Goal: Information Seeking & Learning: Learn about a topic

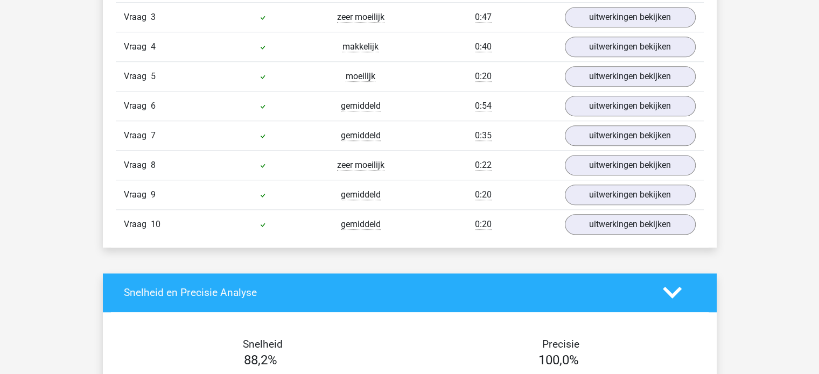
scroll to position [984, 0]
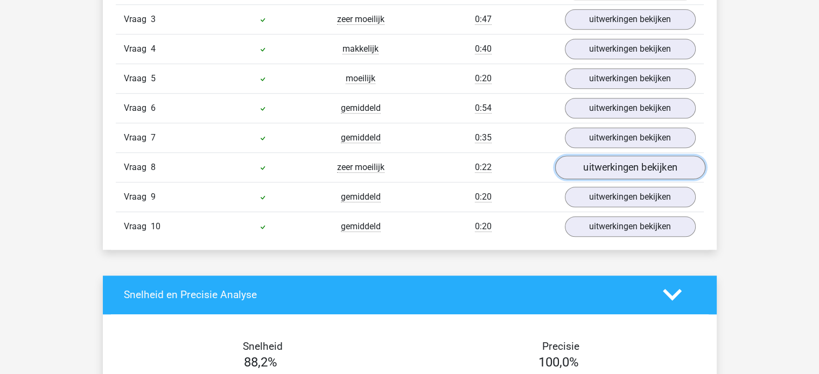
click at [626, 162] on link "uitwerkingen bekijken" at bounding box center [629, 168] width 150 height 24
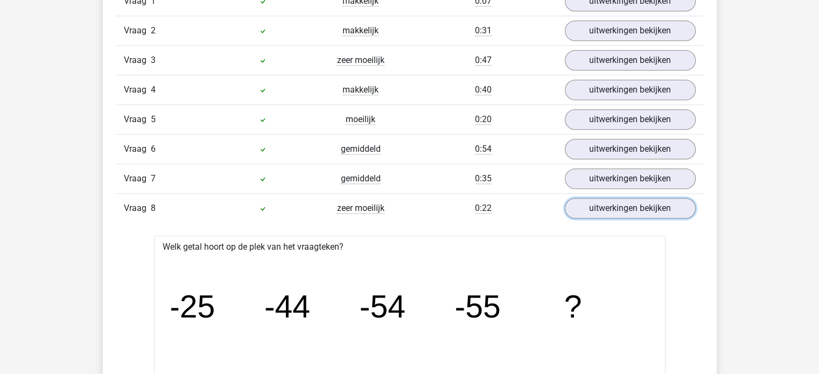
scroll to position [940, 0]
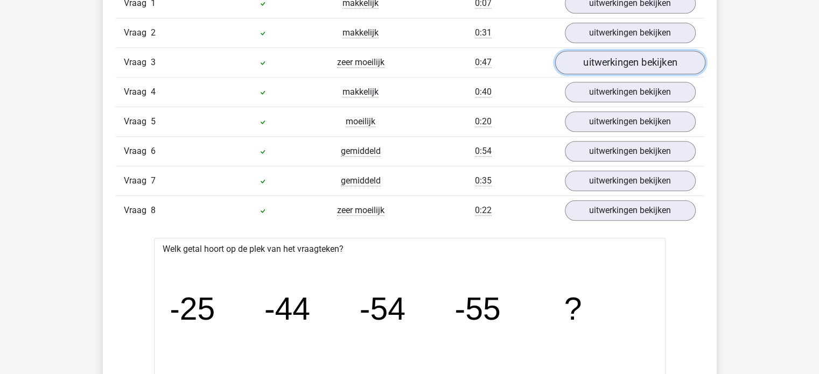
click at [600, 68] on link "uitwerkingen bekijken" at bounding box center [629, 63] width 150 height 24
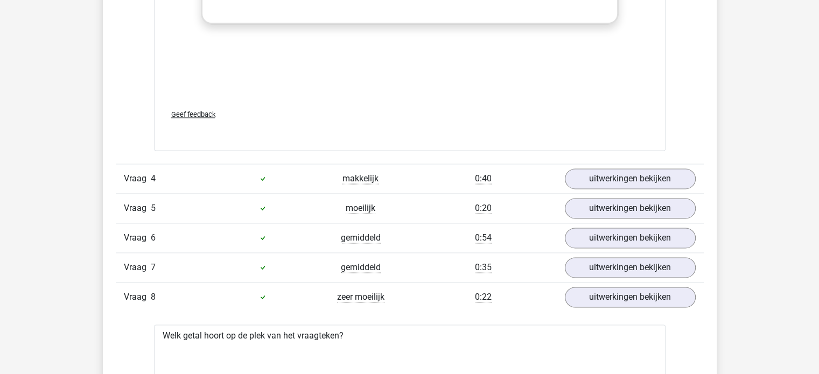
scroll to position [1519, 0]
click at [602, 284] on link "uitwerkingen bekijken" at bounding box center [629, 296] width 150 height 24
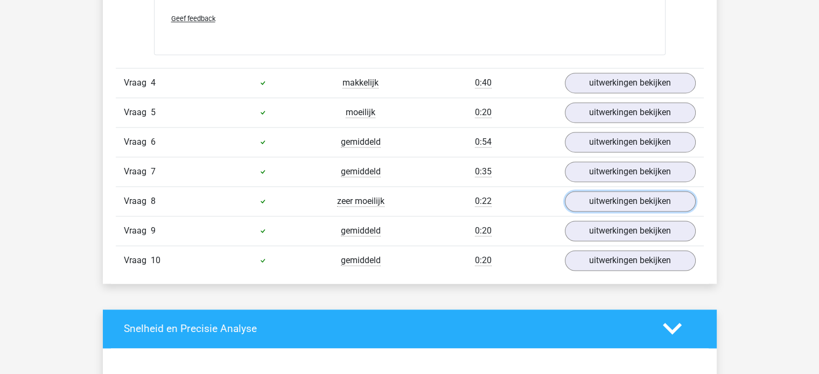
scroll to position [1616, 0]
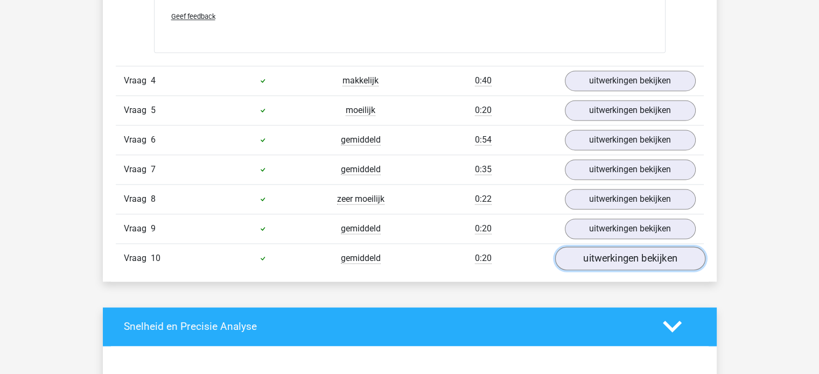
click at [578, 247] on link "uitwerkingen bekijken" at bounding box center [629, 259] width 150 height 24
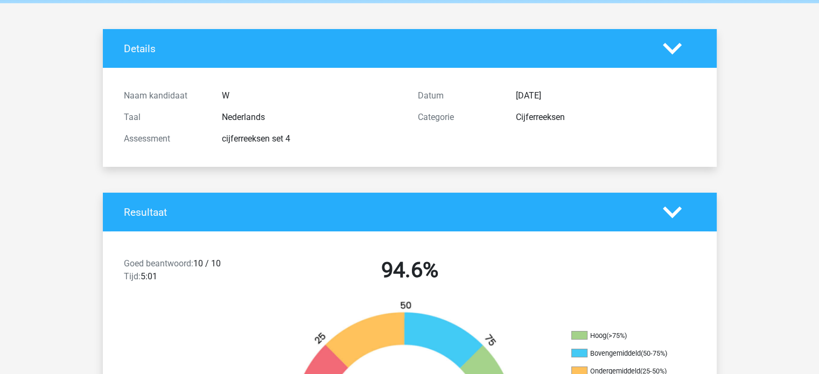
scroll to position [0, 0]
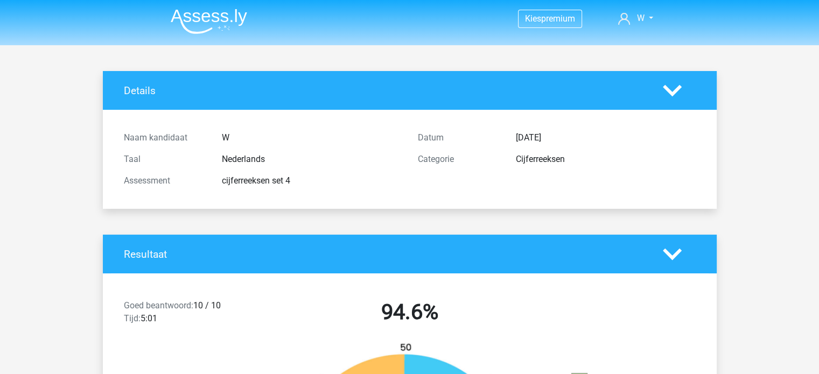
click at [231, 32] on img at bounding box center [209, 21] width 76 height 25
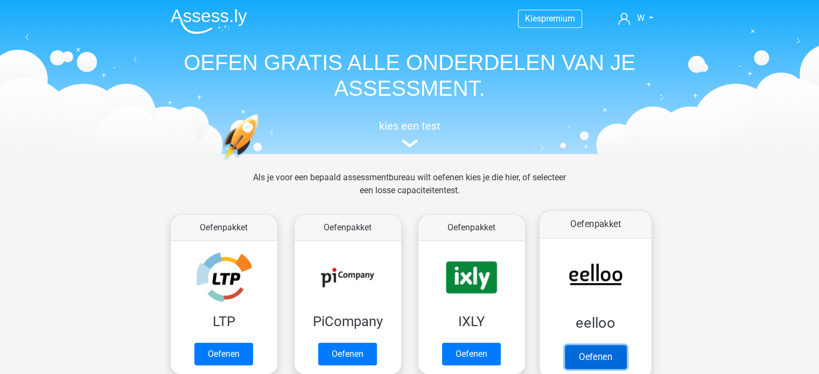
click at [596, 345] on link "Oefenen" at bounding box center [594, 357] width 61 height 24
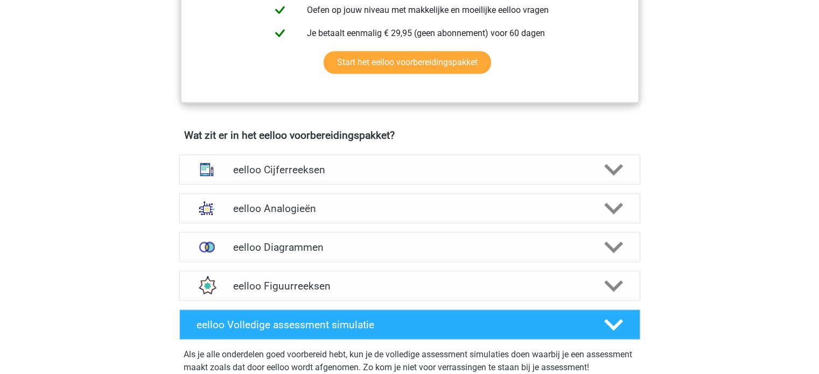
scroll to position [564, 0]
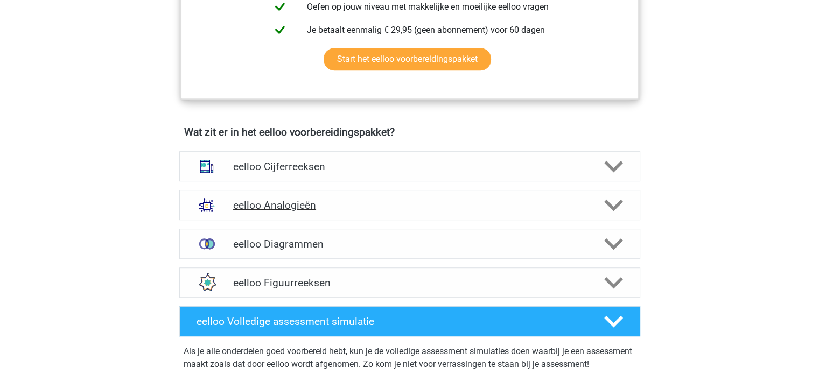
click at [526, 210] on h4 "eelloo Analogieën" at bounding box center [409, 205] width 353 height 12
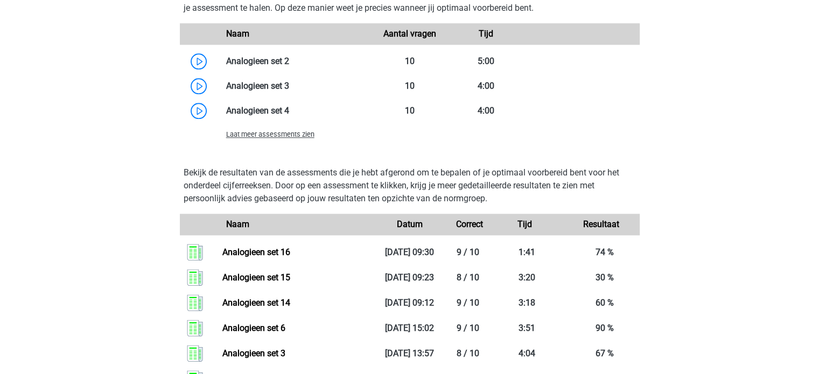
scroll to position [1272, 0]
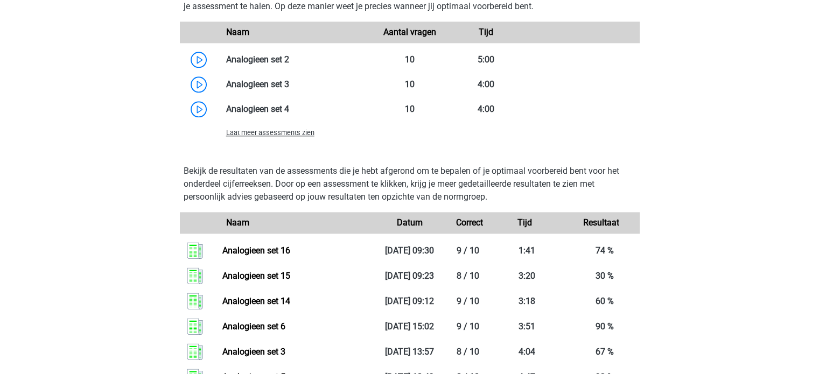
click at [286, 137] on span "Laat meer assessments zien" at bounding box center [270, 133] width 88 height 8
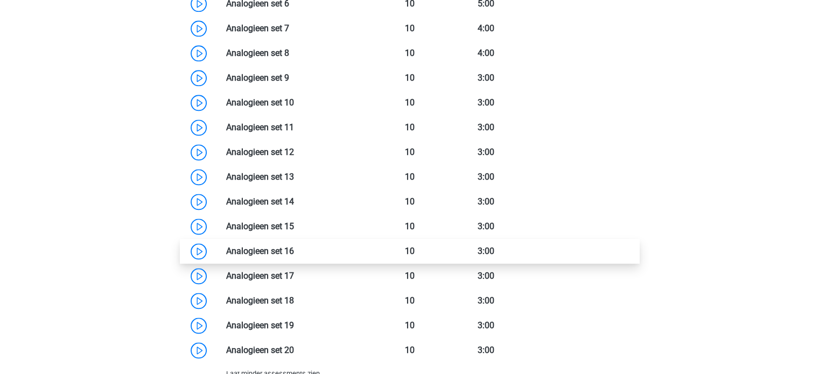
scroll to position [1429, 0]
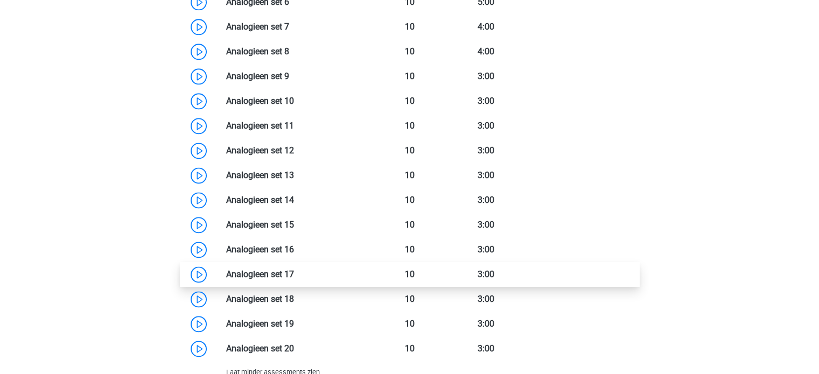
click at [294, 279] on link at bounding box center [294, 274] width 0 height 10
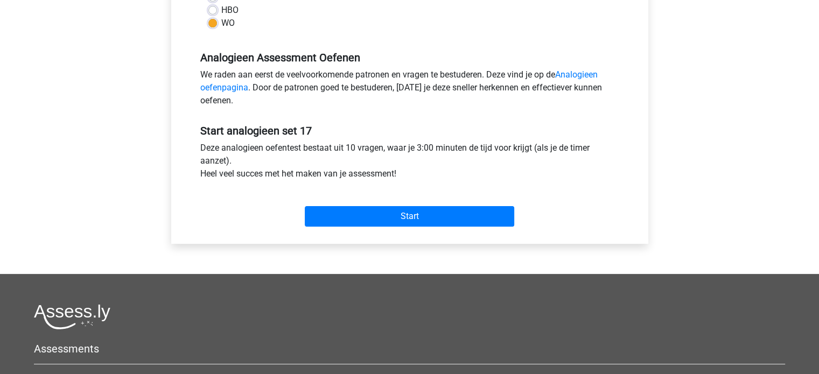
scroll to position [294, 0]
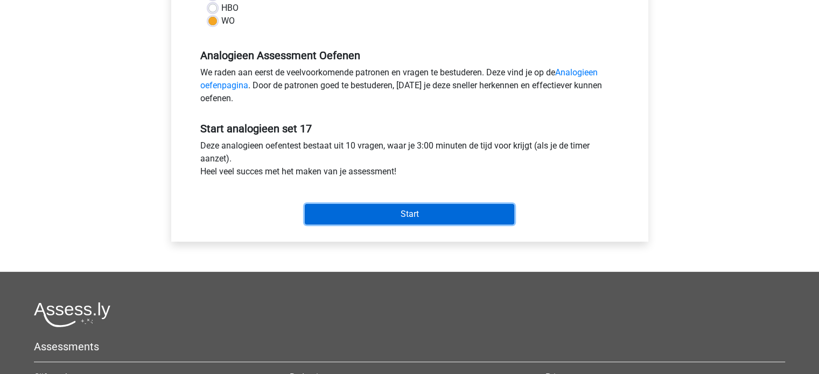
click at [360, 221] on input "Start" at bounding box center [409, 214] width 209 height 20
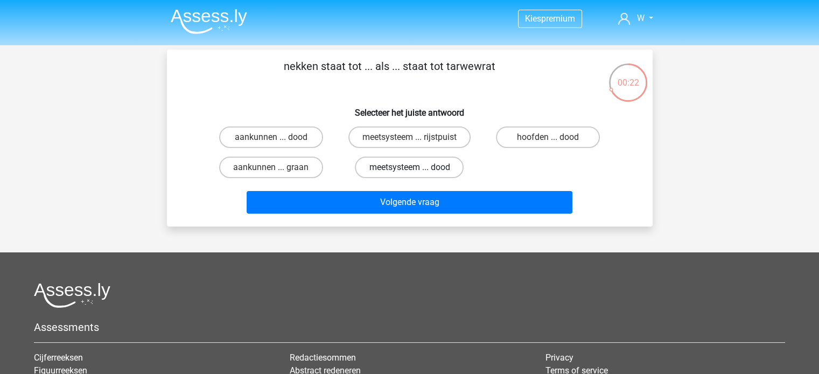
click at [437, 169] on label "meetsysteem ... dood" at bounding box center [409, 168] width 109 height 22
click at [416, 169] on input "meetsysteem ... dood" at bounding box center [412, 170] width 7 height 7
radio input "true"
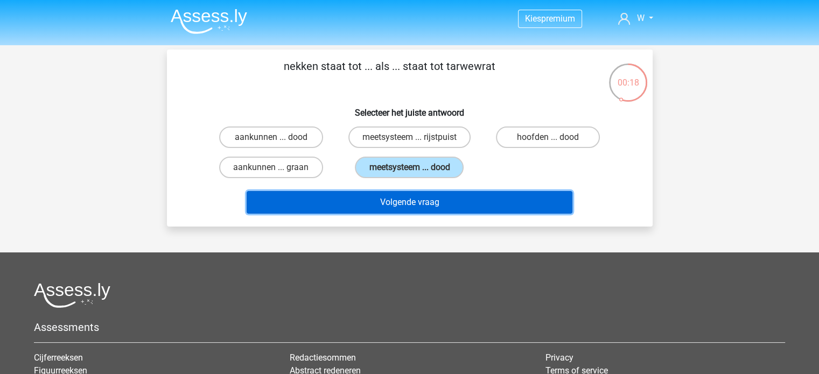
click at [413, 206] on button "Volgende vraag" at bounding box center [410, 202] width 326 height 23
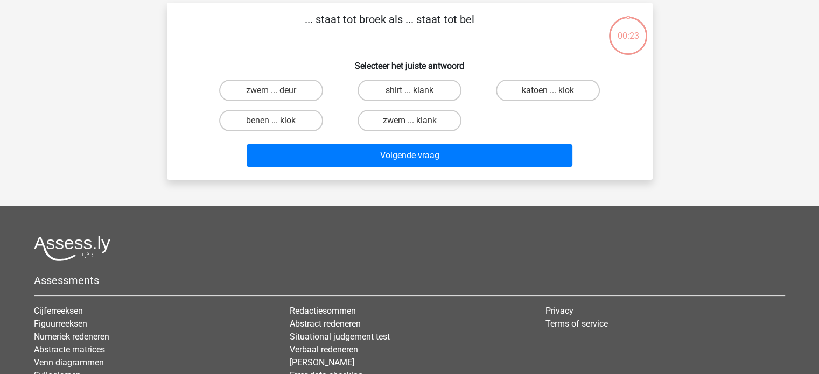
scroll to position [50, 0]
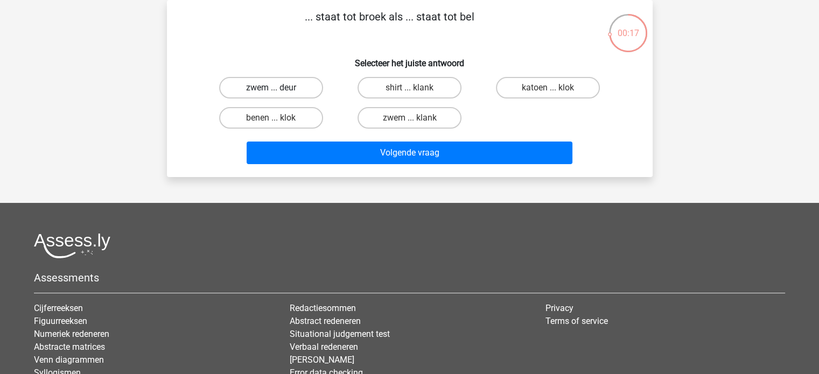
click at [255, 95] on label "zwem ... deur" at bounding box center [271, 88] width 104 height 22
click at [271, 95] on input "zwem ... deur" at bounding box center [274, 91] width 7 height 7
radio input "true"
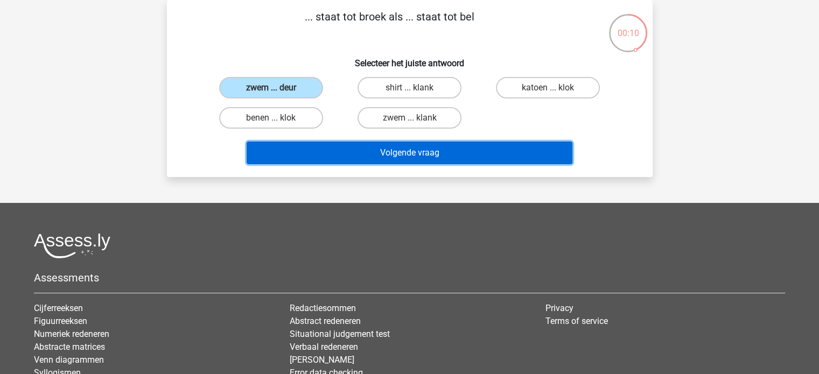
click at [351, 157] on button "Volgende vraag" at bounding box center [410, 153] width 326 height 23
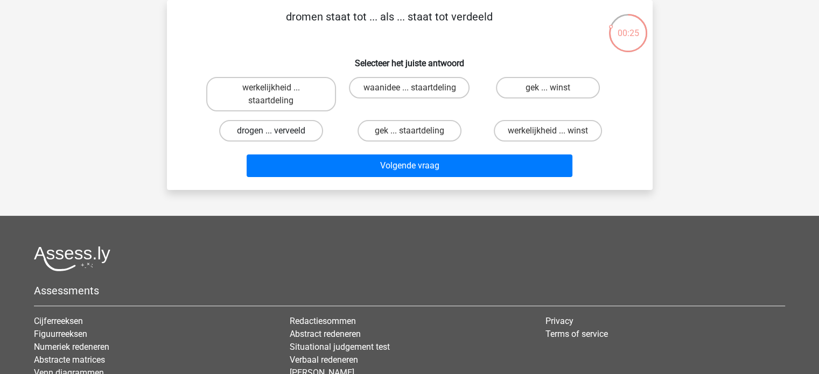
click at [287, 138] on label "drogen ... verveeld" at bounding box center [271, 131] width 104 height 22
click at [278, 138] on input "drogen ... verveeld" at bounding box center [274, 134] width 7 height 7
radio input "true"
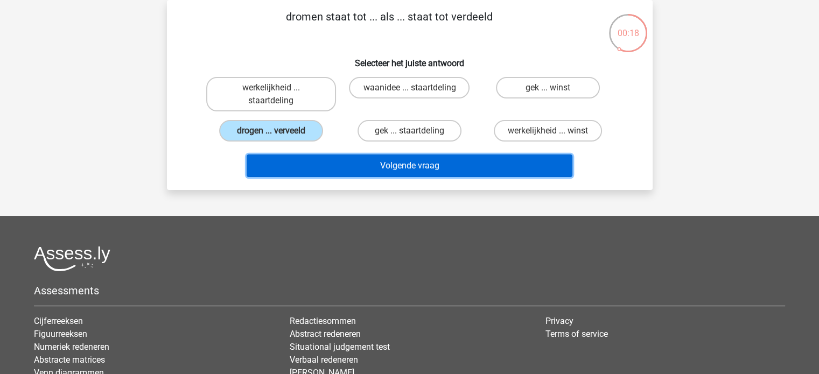
click at [396, 171] on button "Volgende vraag" at bounding box center [410, 166] width 326 height 23
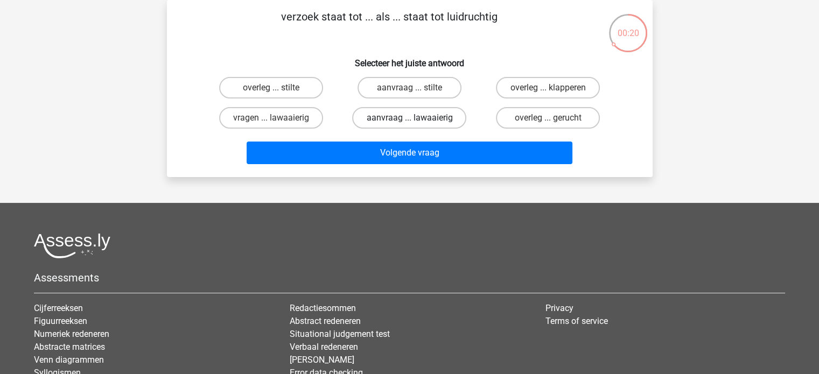
click at [398, 124] on label "aanvraag ... lawaaierig" at bounding box center [409, 118] width 114 height 22
click at [409, 124] on input "aanvraag ... lawaaierig" at bounding box center [412, 121] width 7 height 7
radio input "true"
click at [398, 124] on label "aanvraag ... lawaaierig" at bounding box center [409, 118] width 114 height 22
click at [409, 124] on input "aanvraag ... lawaaierig" at bounding box center [412, 121] width 7 height 7
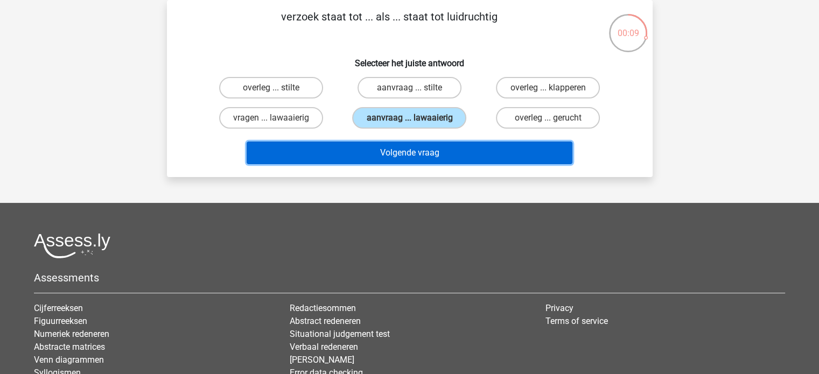
click at [398, 151] on button "Volgende vraag" at bounding box center [410, 153] width 326 height 23
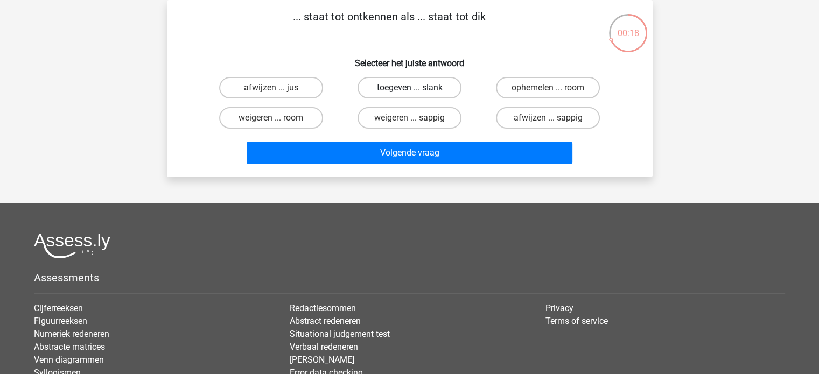
click at [422, 95] on label "toegeven ... slank" at bounding box center [409, 88] width 104 height 22
click at [416, 95] on input "toegeven ... slank" at bounding box center [412, 91] width 7 height 7
radio input "true"
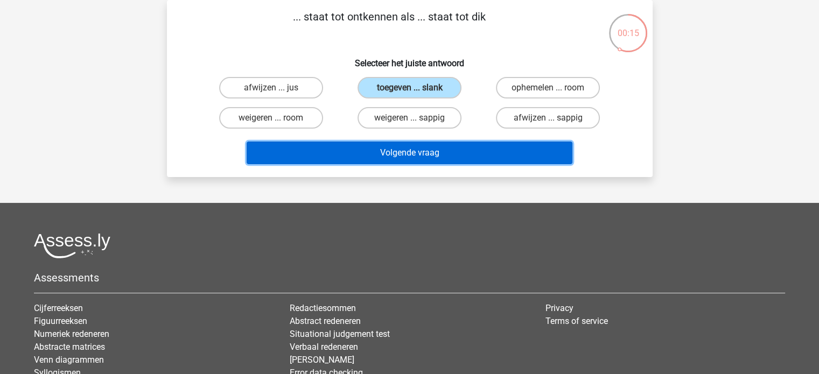
click at [418, 159] on button "Volgende vraag" at bounding box center [410, 153] width 326 height 23
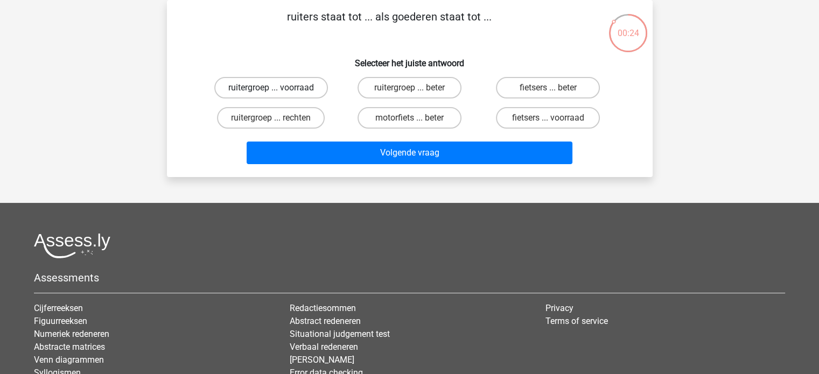
click at [297, 84] on label "ruitergroep ... voorraad" at bounding box center [271, 88] width 114 height 22
click at [278, 88] on input "ruitergroep ... voorraad" at bounding box center [274, 91] width 7 height 7
radio input "true"
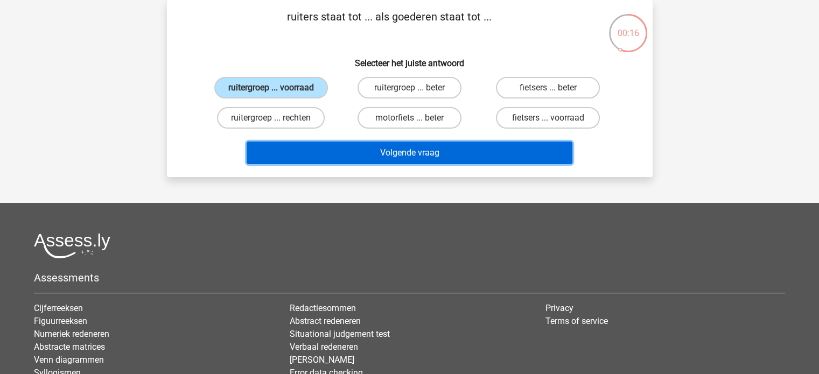
click at [392, 148] on button "Volgende vraag" at bounding box center [410, 153] width 326 height 23
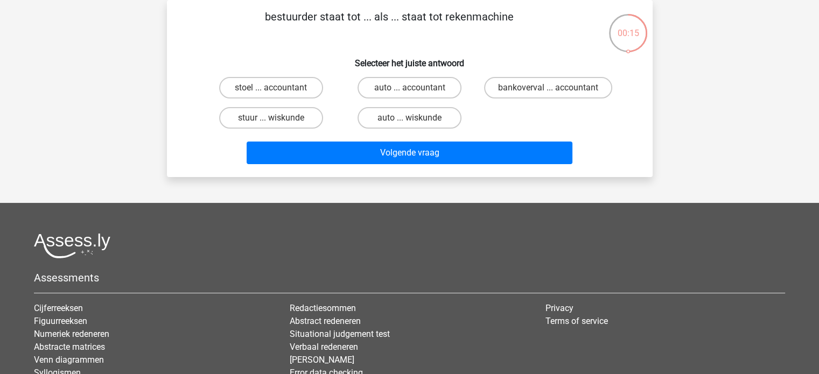
click at [409, 94] on input "auto ... accountant" at bounding box center [412, 91] width 7 height 7
radio input "true"
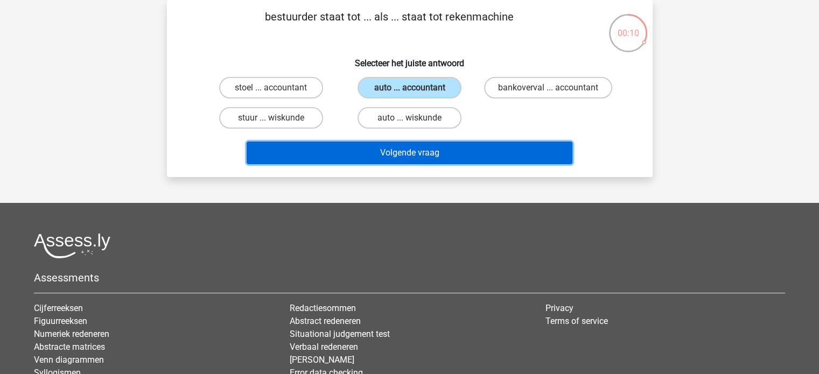
click at [420, 150] on button "Volgende vraag" at bounding box center [410, 153] width 326 height 23
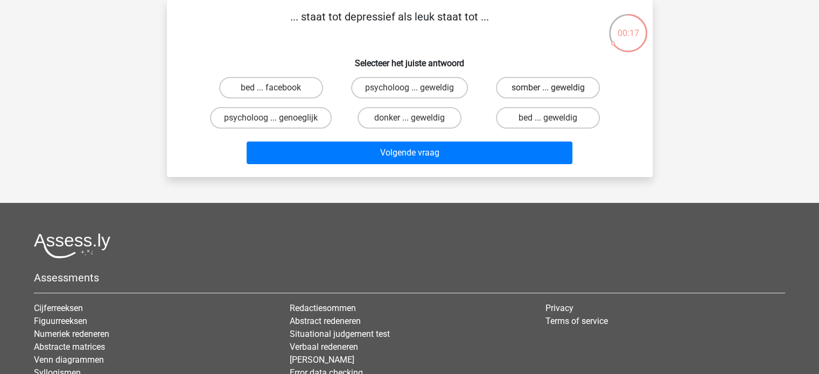
click at [532, 89] on label "somber ... geweldig" at bounding box center [548, 88] width 104 height 22
click at [548, 89] on input "somber ... geweldig" at bounding box center [551, 91] width 7 height 7
radio input "true"
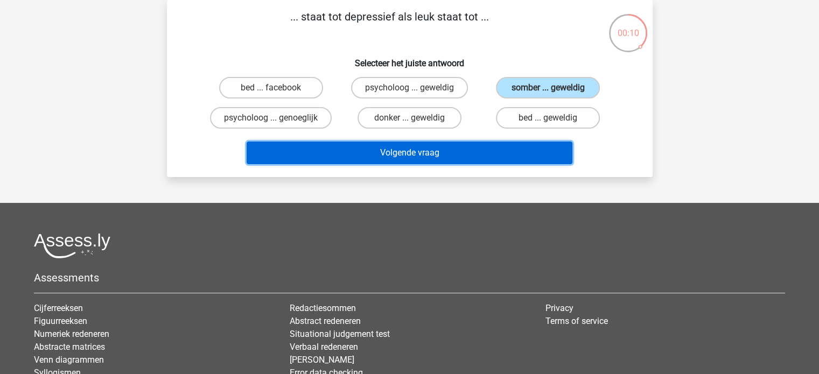
click at [432, 142] on button "Volgende vraag" at bounding box center [410, 153] width 326 height 23
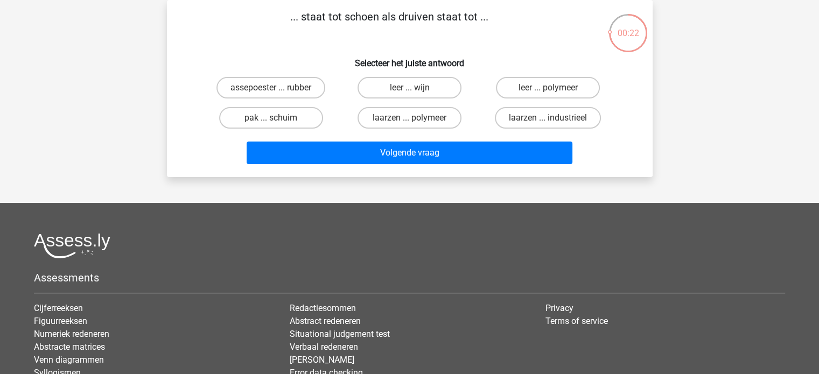
click at [411, 93] on input "leer ... wijn" at bounding box center [412, 91] width 7 height 7
radio input "true"
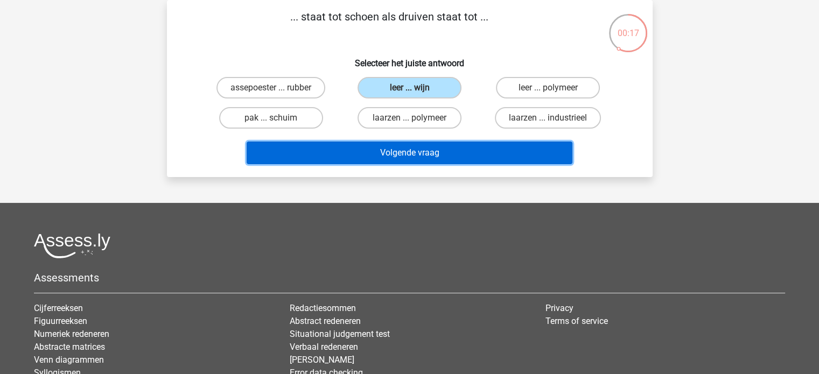
click at [423, 159] on button "Volgende vraag" at bounding box center [410, 153] width 326 height 23
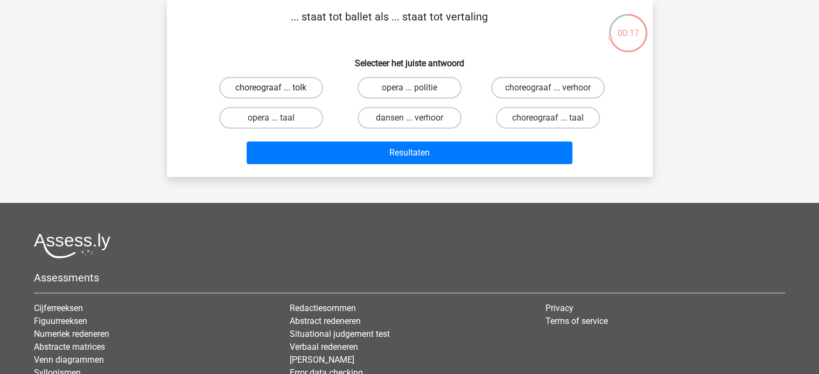
click at [292, 88] on label "choreograaf ... tolk" at bounding box center [271, 88] width 104 height 22
click at [278, 88] on input "choreograaf ... tolk" at bounding box center [274, 91] width 7 height 7
radio input "true"
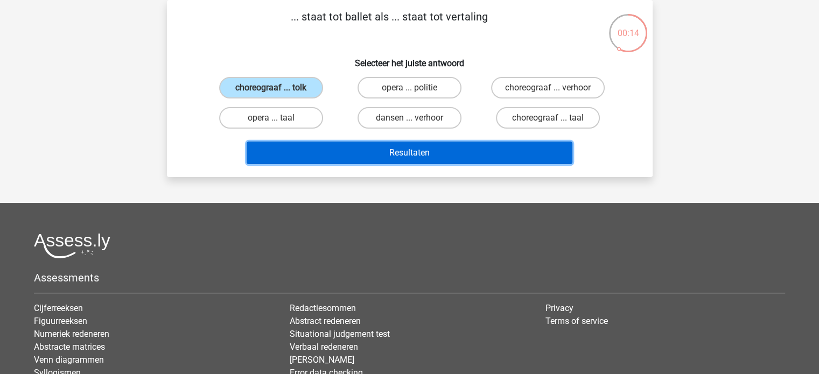
click at [367, 146] on button "Resultaten" at bounding box center [410, 153] width 326 height 23
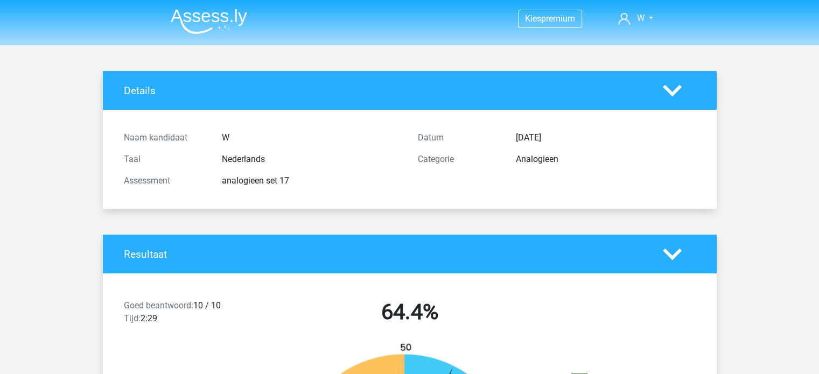
click at [235, 34] on nav "Kies premium W [EMAIL_ADDRESS][DOMAIN_NAME]" at bounding box center [409, 19] width 495 height 35
click at [211, 25] on img at bounding box center [209, 21] width 76 height 25
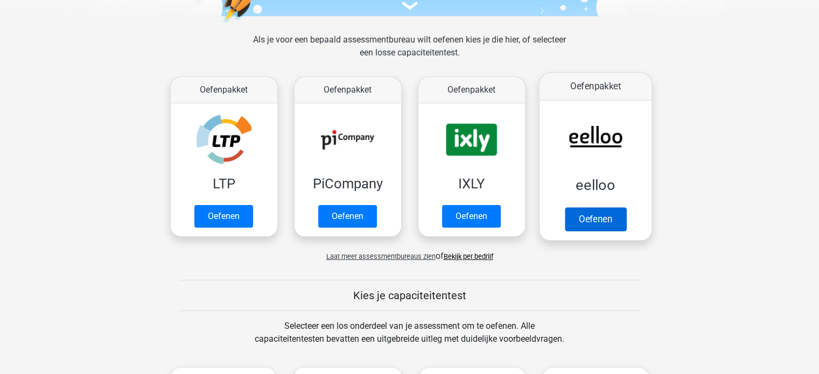
scroll to position [138, 0]
click at [626, 207] on link "Oefenen" at bounding box center [594, 219] width 61 height 24
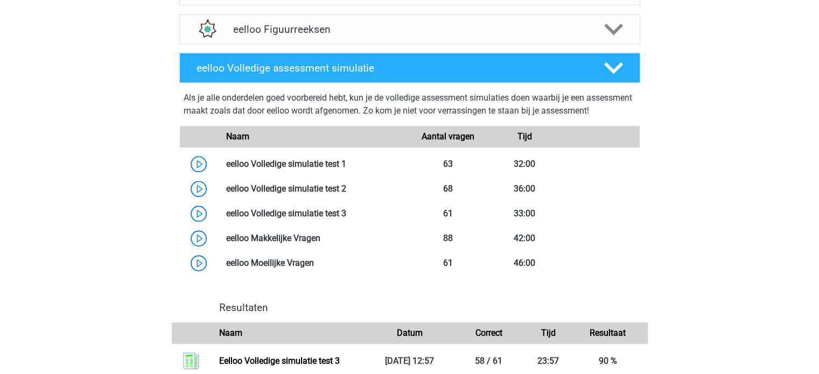
scroll to position [645, 0]
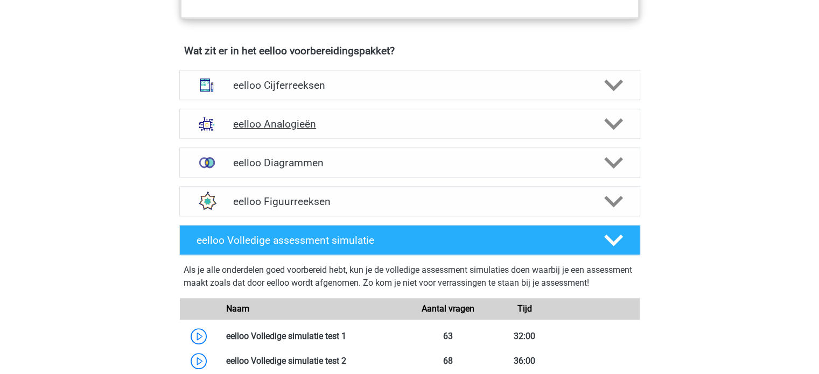
click at [334, 130] on h4 "eelloo Analogieën" at bounding box center [409, 124] width 353 height 12
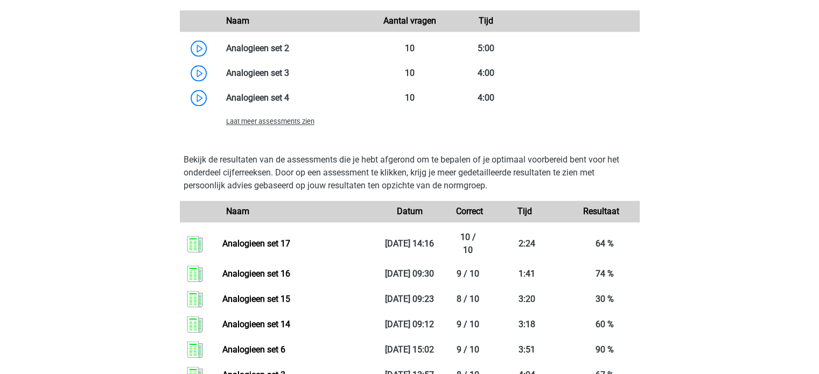
scroll to position [1283, 0]
click at [280, 125] on span "Laat meer assessments zien" at bounding box center [270, 121] width 88 height 8
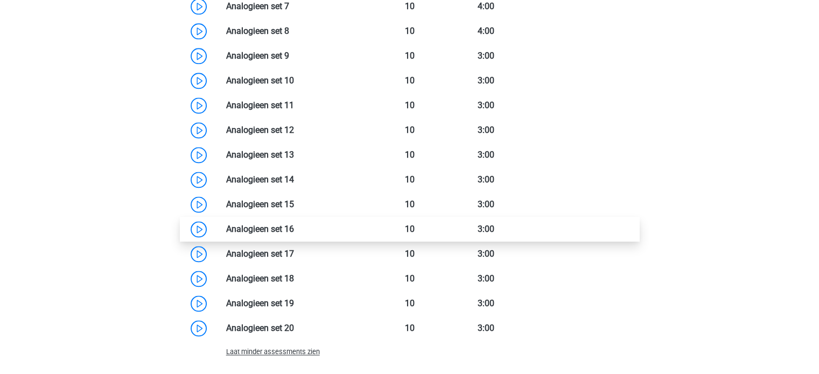
scroll to position [1449, 0]
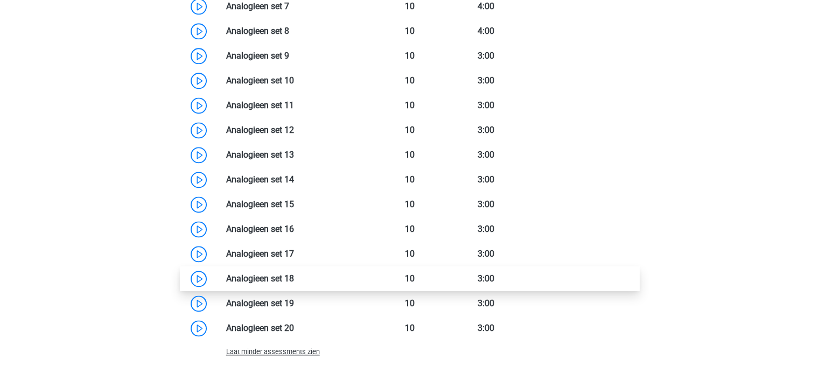
click at [294, 284] on link at bounding box center [294, 278] width 0 height 10
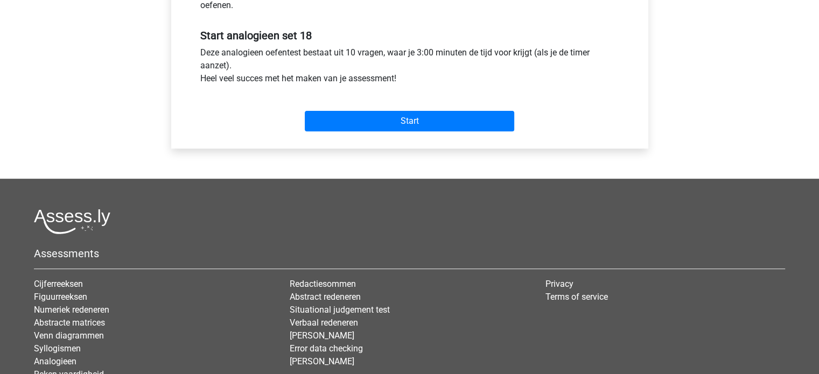
scroll to position [391, 0]
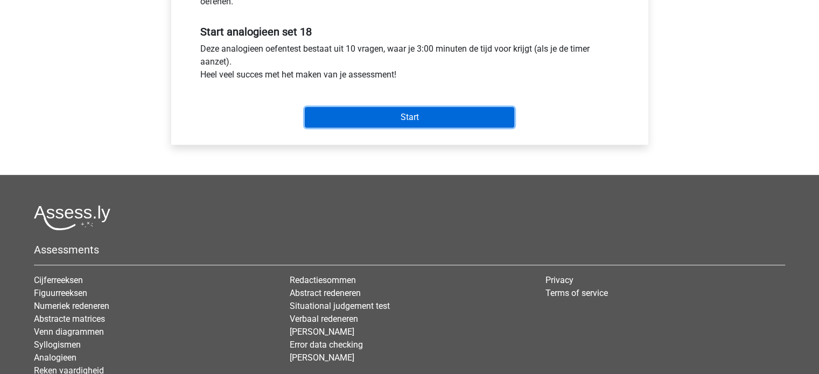
click at [395, 118] on input "Start" at bounding box center [409, 117] width 209 height 20
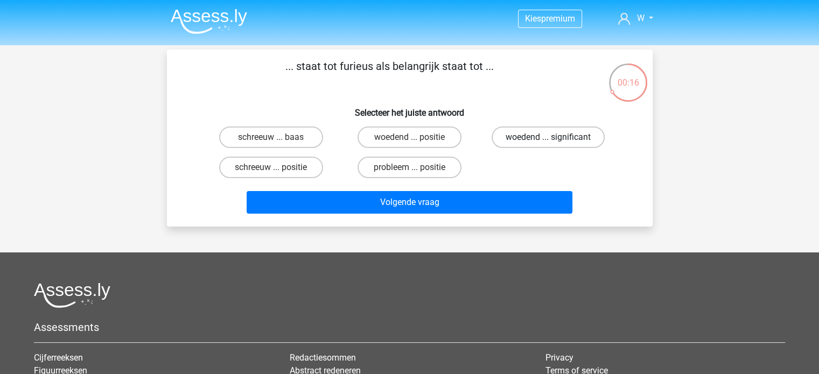
click at [522, 139] on label "woedend ... significant" at bounding box center [548, 138] width 113 height 22
click at [548, 139] on input "woedend ... significant" at bounding box center [551, 140] width 7 height 7
radio input "true"
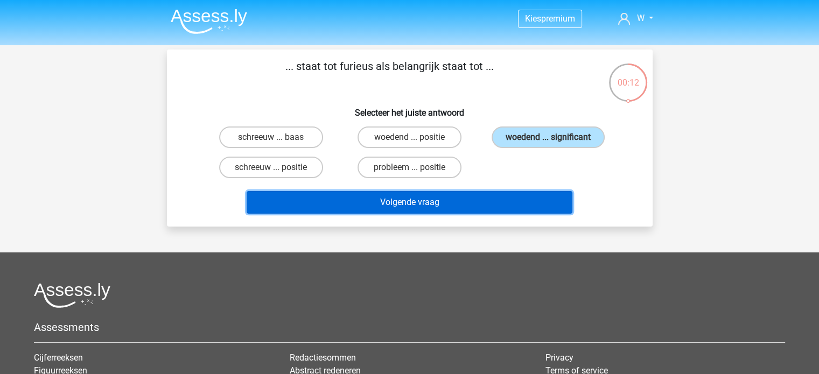
click at [431, 209] on button "Volgende vraag" at bounding box center [410, 202] width 326 height 23
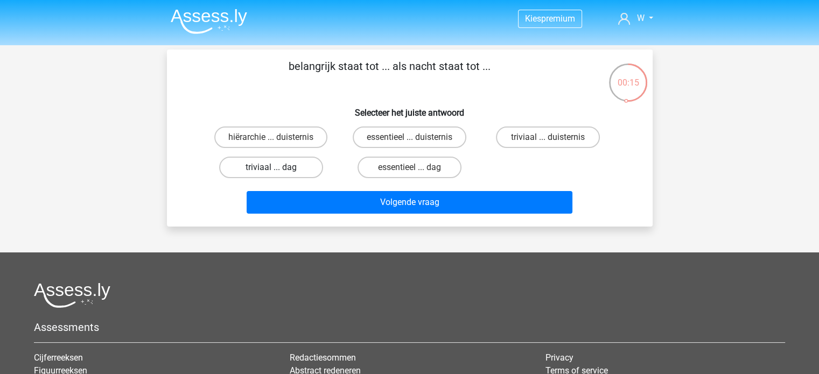
click at [295, 165] on label "triviaal ... dag" at bounding box center [271, 168] width 104 height 22
click at [278, 167] on input "triviaal ... dag" at bounding box center [274, 170] width 7 height 7
radio input "true"
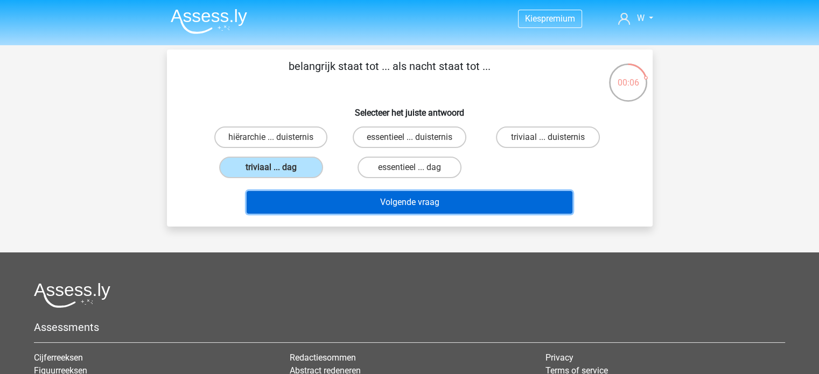
click at [381, 203] on button "Volgende vraag" at bounding box center [410, 202] width 326 height 23
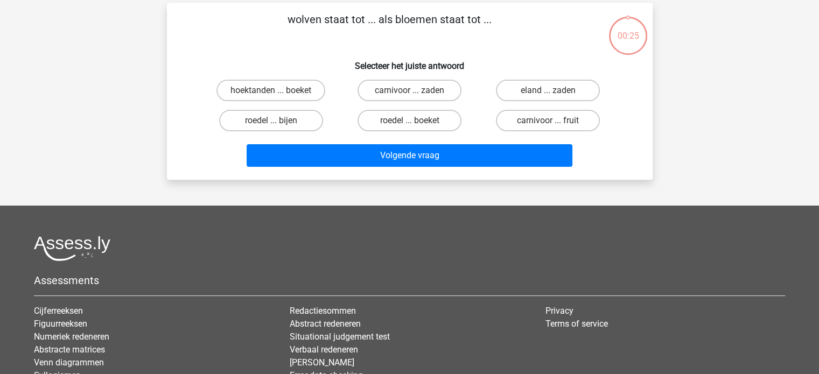
scroll to position [50, 0]
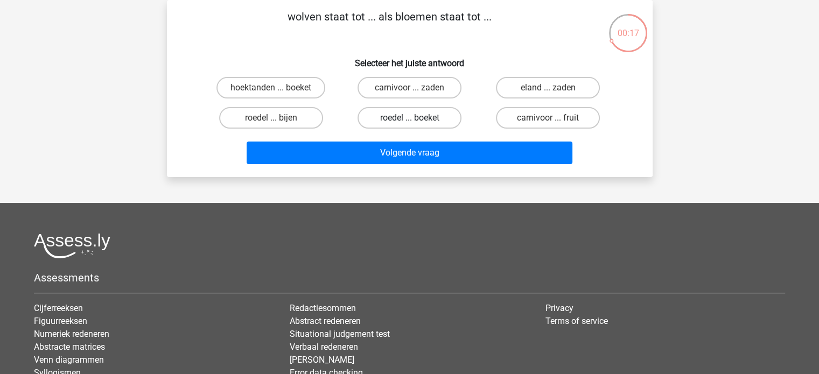
click at [439, 116] on label "roedel ... boeket" at bounding box center [409, 118] width 104 height 22
click at [416, 118] on input "roedel ... boeket" at bounding box center [412, 121] width 7 height 7
radio input "true"
click at [408, 167] on div "Volgende vraag" at bounding box center [410, 155] width 416 height 27
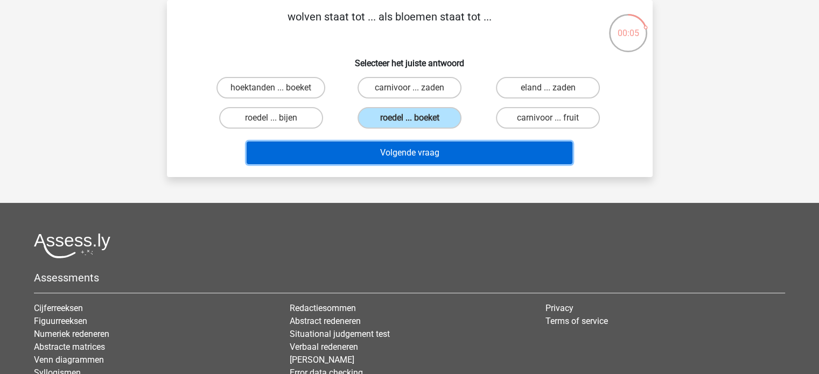
click at [399, 157] on button "Volgende vraag" at bounding box center [410, 153] width 326 height 23
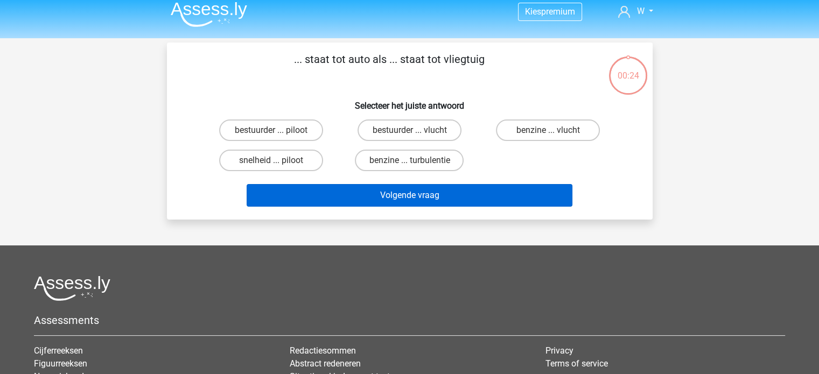
scroll to position [2, 0]
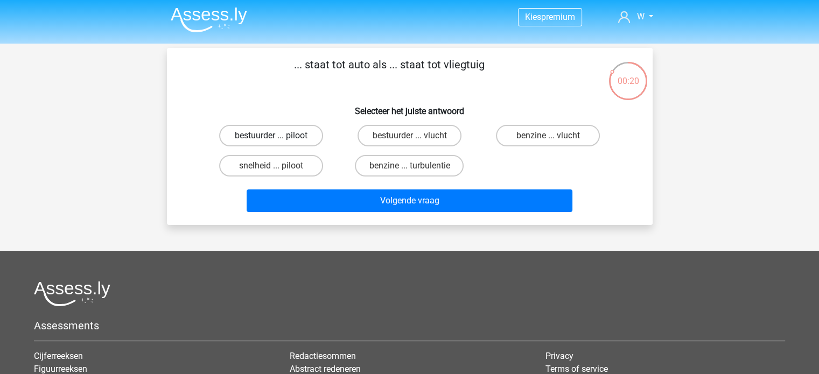
click at [302, 137] on label "bestuurder ... piloot" at bounding box center [271, 136] width 104 height 22
click at [278, 137] on input "bestuurder ... piloot" at bounding box center [274, 139] width 7 height 7
radio input "true"
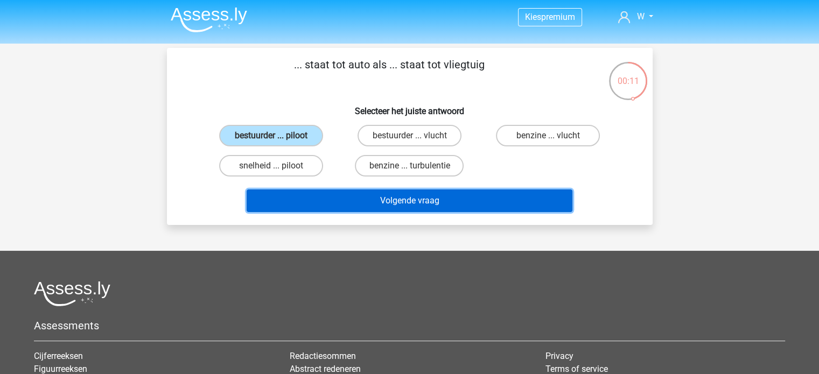
click at [430, 195] on button "Volgende vraag" at bounding box center [410, 200] width 326 height 23
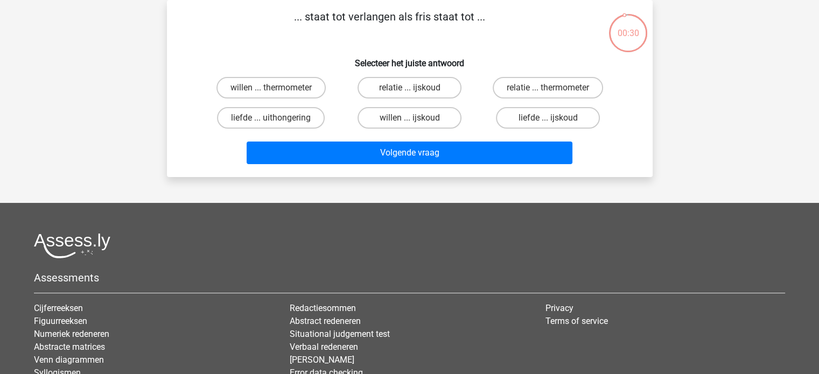
scroll to position [0, 0]
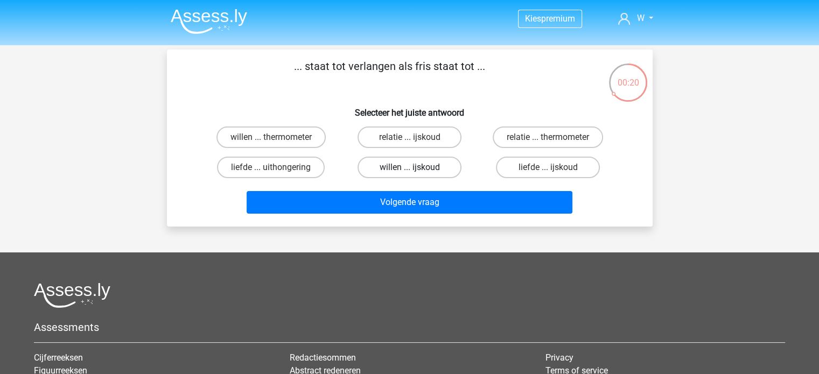
click at [429, 175] on label "willen ... ijskoud" at bounding box center [409, 168] width 104 height 22
click at [416, 174] on input "willen ... ijskoud" at bounding box center [412, 170] width 7 height 7
radio input "true"
click at [429, 175] on label "willen ... ijskoud" at bounding box center [409, 168] width 104 height 22
click at [416, 174] on input "willen ... ijskoud" at bounding box center [412, 170] width 7 height 7
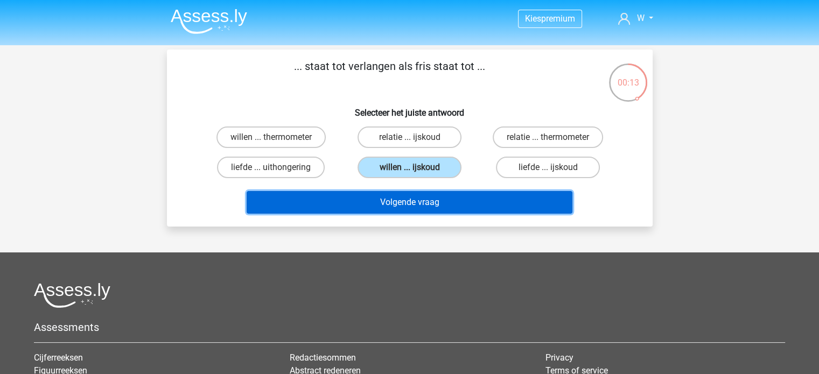
click at [385, 208] on button "Volgende vraag" at bounding box center [410, 202] width 326 height 23
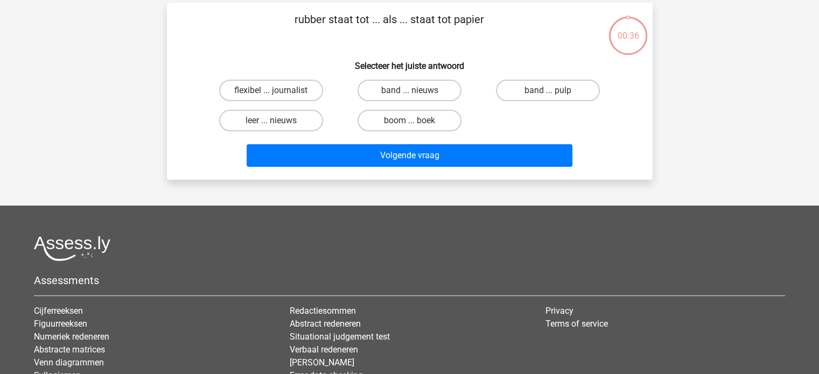
scroll to position [50, 0]
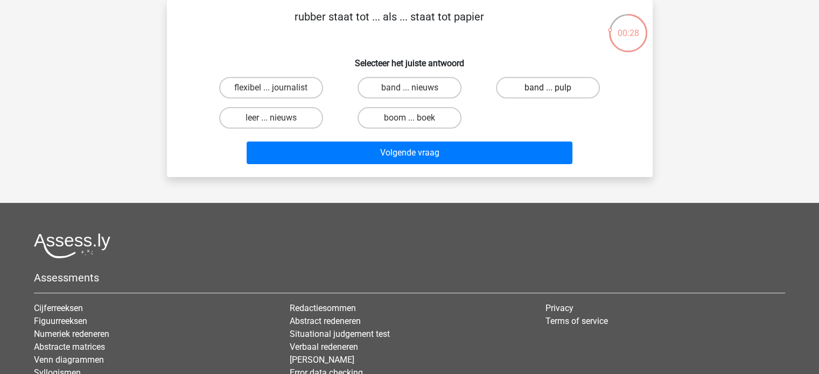
click at [545, 94] on label "band ... pulp" at bounding box center [548, 88] width 104 height 22
click at [548, 94] on input "band ... pulp" at bounding box center [551, 91] width 7 height 7
radio input "true"
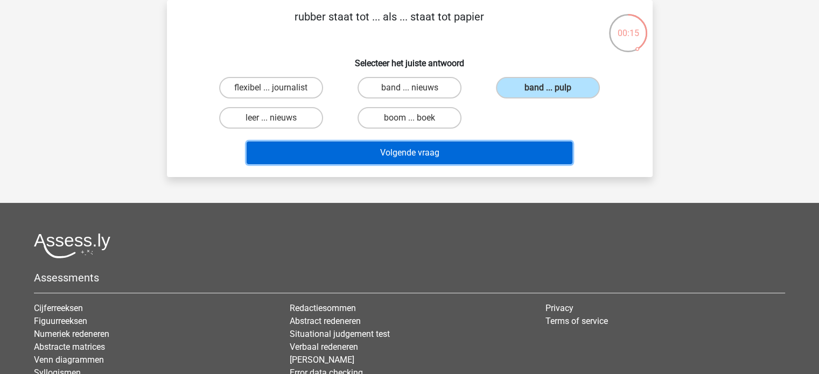
click at [476, 149] on button "Volgende vraag" at bounding box center [410, 153] width 326 height 23
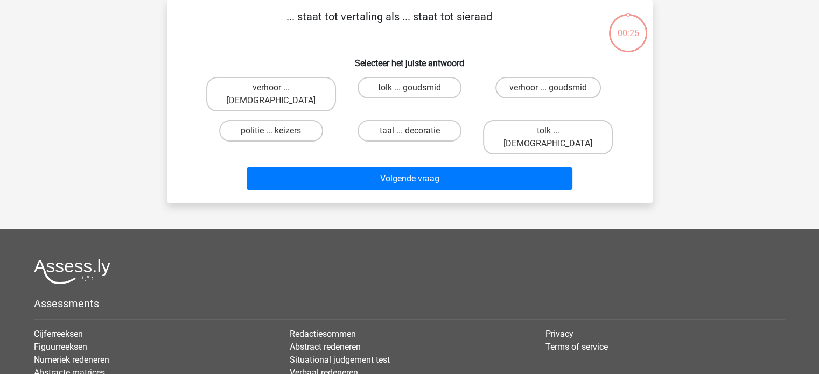
scroll to position [0, 0]
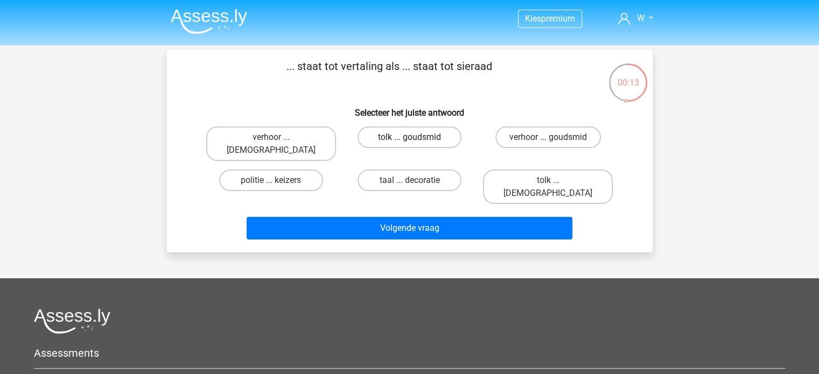
click at [406, 140] on label "tolk ... goudsmid" at bounding box center [409, 138] width 104 height 22
click at [409, 140] on input "tolk ... goudsmid" at bounding box center [412, 140] width 7 height 7
radio input "true"
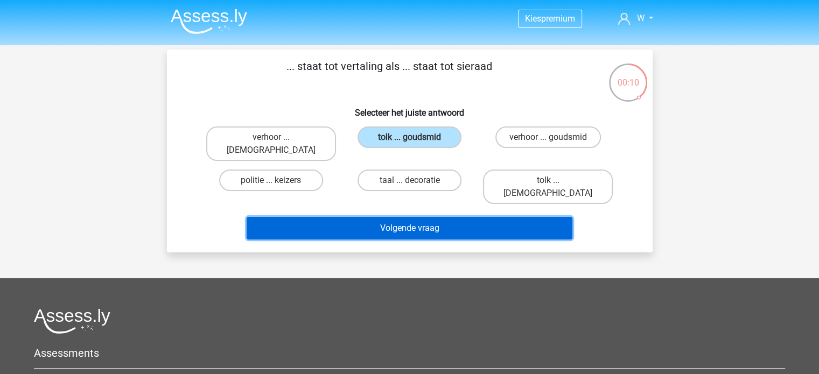
click at [425, 217] on button "Volgende vraag" at bounding box center [410, 228] width 326 height 23
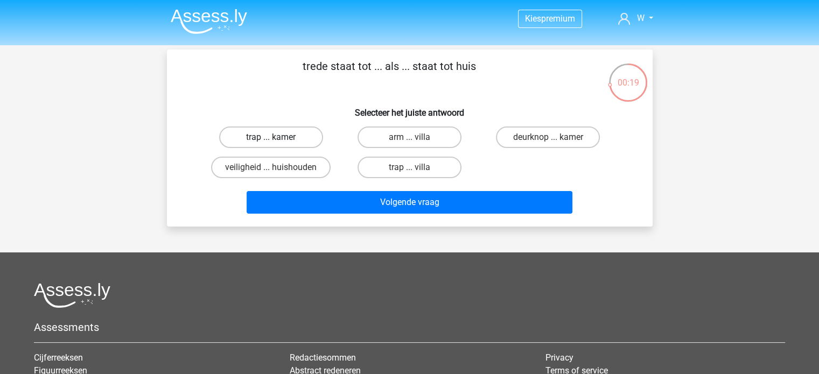
click at [259, 140] on label "trap ... kamer" at bounding box center [271, 138] width 104 height 22
click at [271, 140] on input "trap ... kamer" at bounding box center [274, 140] width 7 height 7
radio input "true"
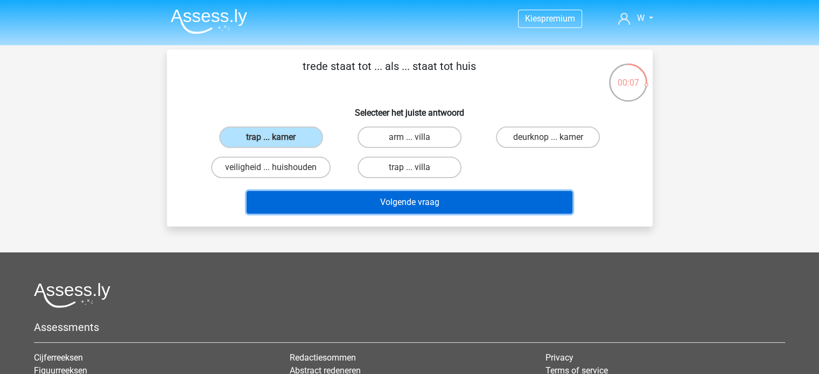
click at [403, 210] on button "Volgende vraag" at bounding box center [410, 202] width 326 height 23
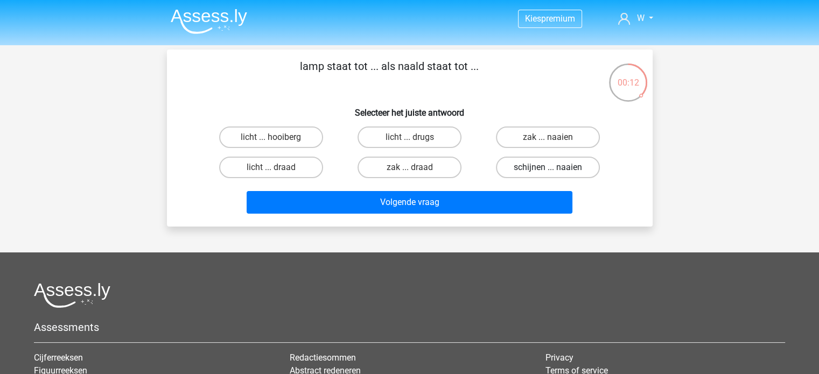
click at [519, 175] on label "schijnen ... naaien" at bounding box center [548, 168] width 104 height 22
click at [548, 174] on input "schijnen ... naaien" at bounding box center [551, 170] width 7 height 7
radio input "true"
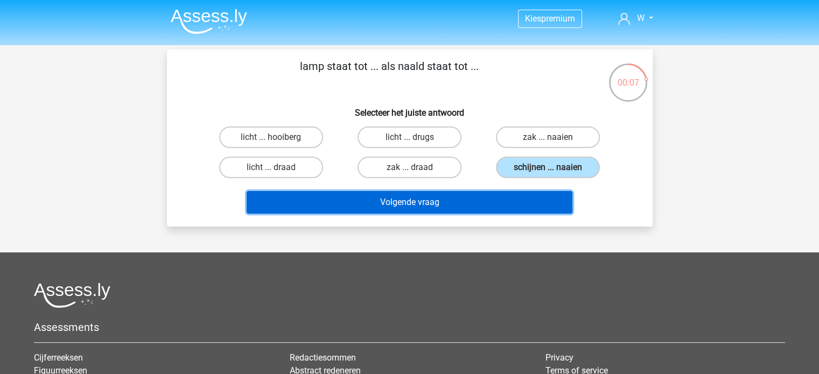
click at [395, 200] on button "Volgende vraag" at bounding box center [410, 202] width 326 height 23
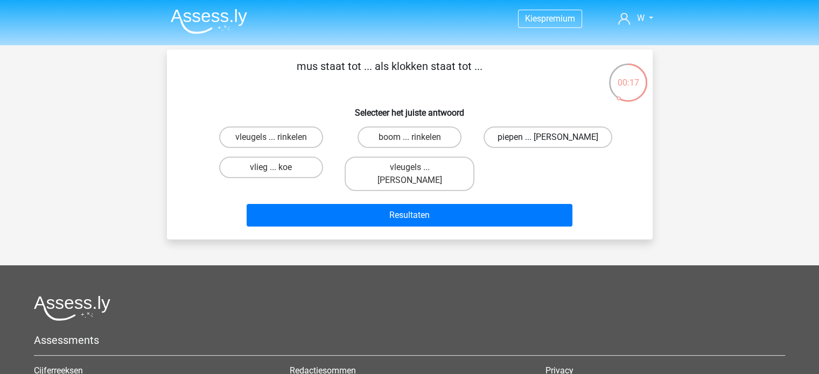
click at [545, 137] on label "piepen ... luiden" at bounding box center [547, 138] width 129 height 22
click at [548, 137] on input "piepen ... luiden" at bounding box center [551, 140] width 7 height 7
radio input "true"
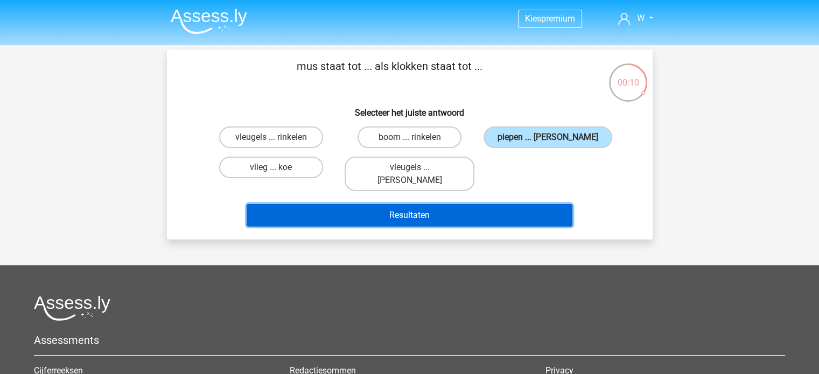
click at [420, 207] on button "Resultaten" at bounding box center [410, 215] width 326 height 23
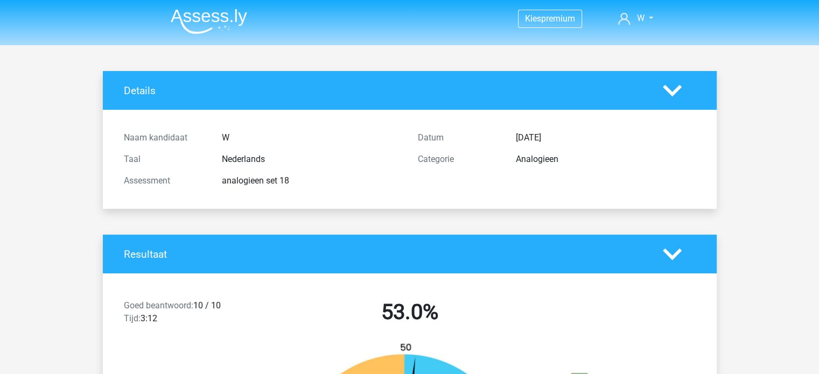
click at [226, 25] on img at bounding box center [209, 21] width 76 height 25
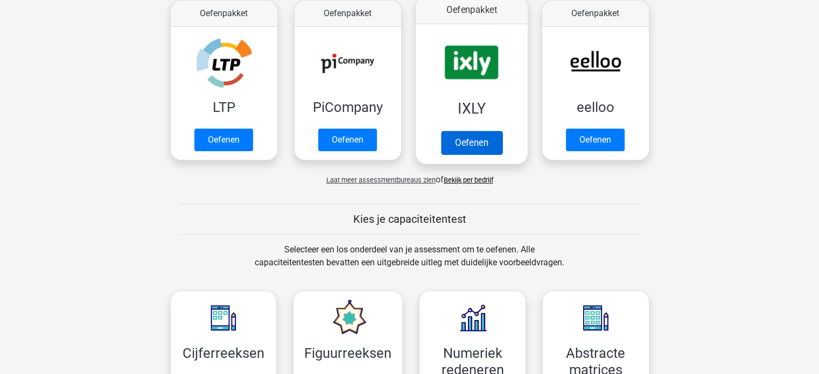
scroll to position [210, 0]
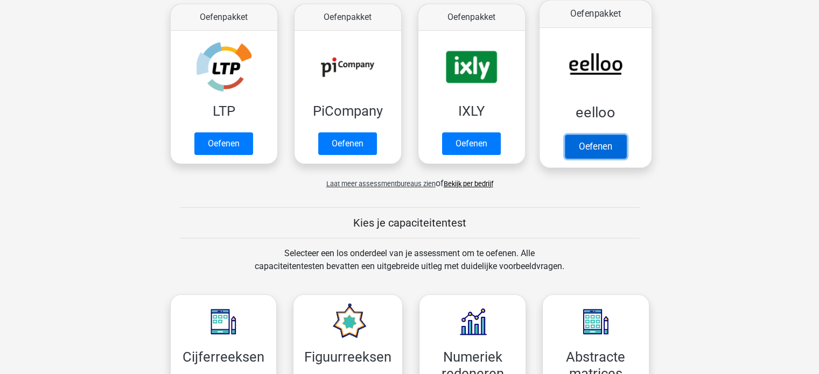
click at [617, 135] on link "Oefenen" at bounding box center [594, 147] width 61 height 24
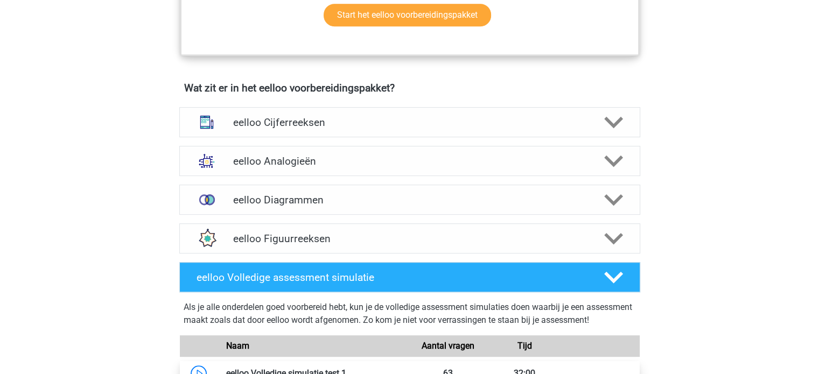
scroll to position [613, 0]
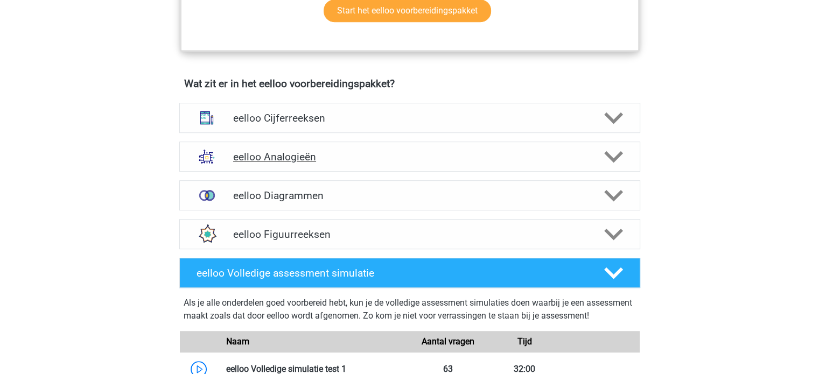
click at [327, 159] on h4 "eelloo Analogieën" at bounding box center [409, 157] width 353 height 12
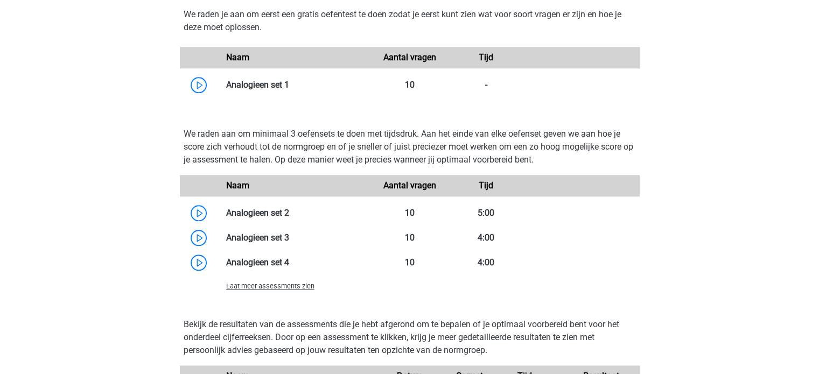
scroll to position [1120, 0]
click at [290, 289] on span "Laat meer assessments zien" at bounding box center [270, 285] width 88 height 8
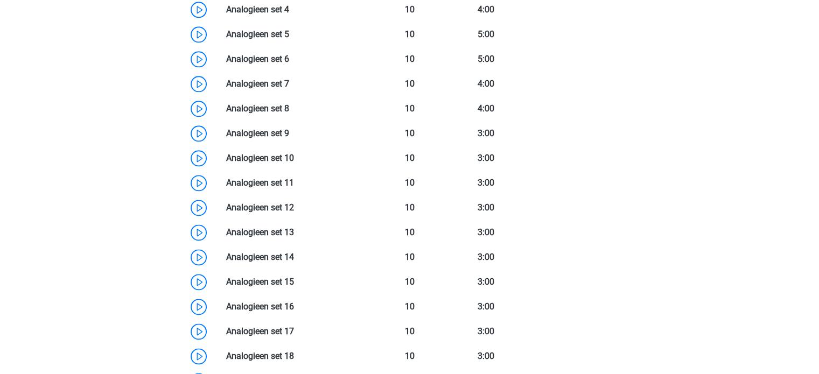
scroll to position [1438, 0]
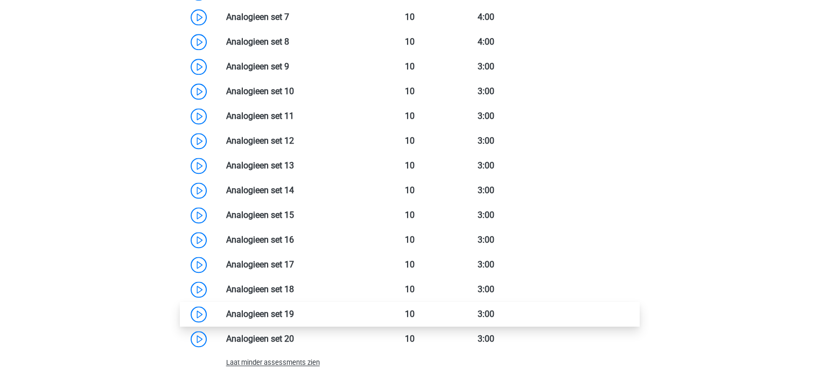
click at [294, 312] on link at bounding box center [294, 314] width 0 height 10
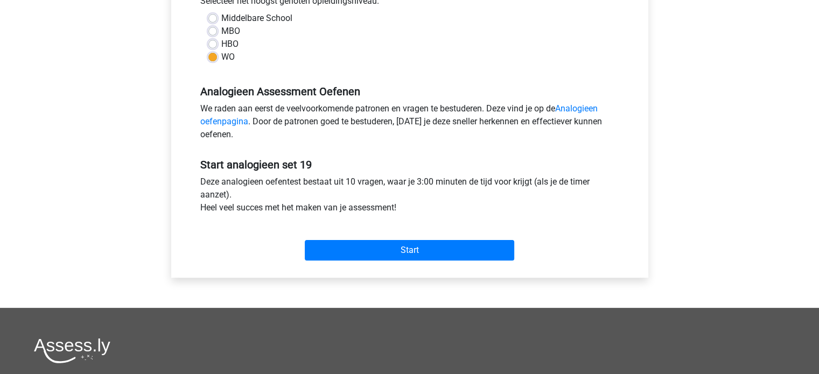
scroll to position [263, 0]
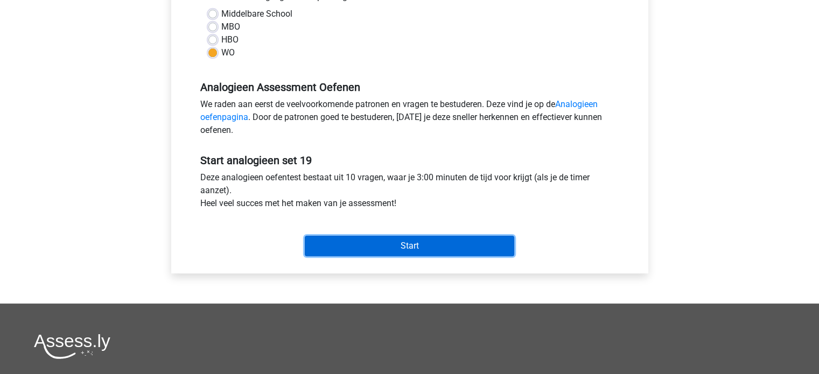
click at [362, 243] on input "Start" at bounding box center [409, 246] width 209 height 20
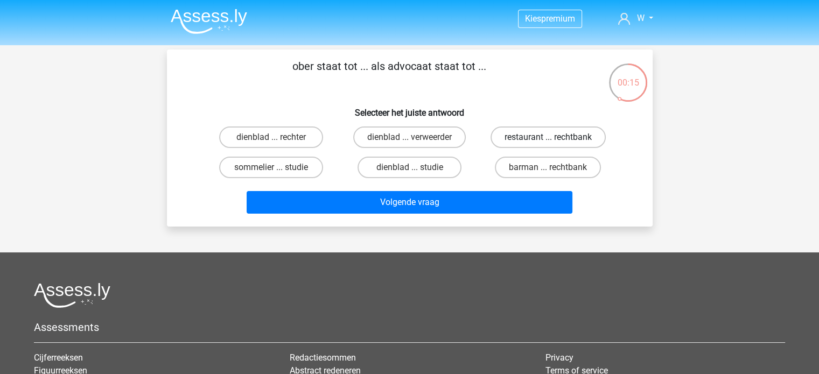
click at [565, 137] on label "restaurant ... rechtbank" at bounding box center [547, 138] width 115 height 22
click at [555, 137] on input "restaurant ... rechtbank" at bounding box center [551, 140] width 7 height 7
radio input "true"
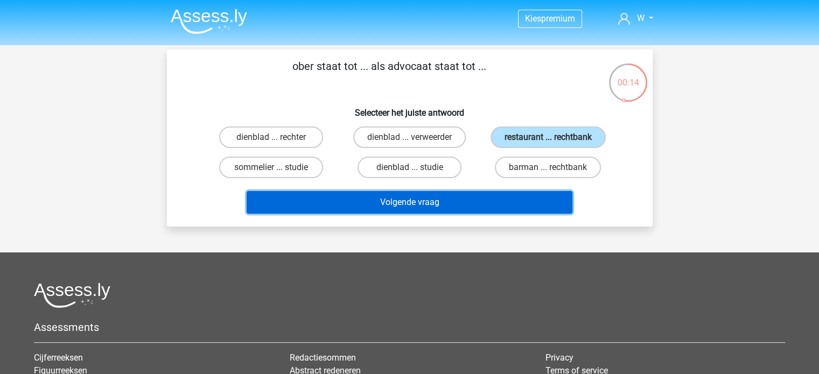
click at [452, 191] on button "Volgende vraag" at bounding box center [410, 202] width 326 height 23
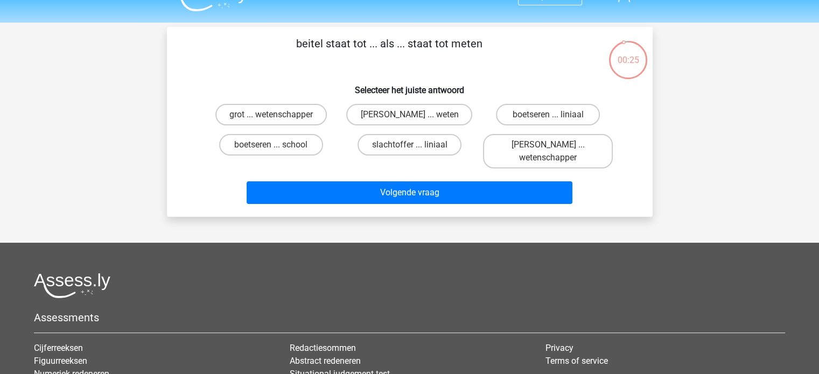
scroll to position [22, 0]
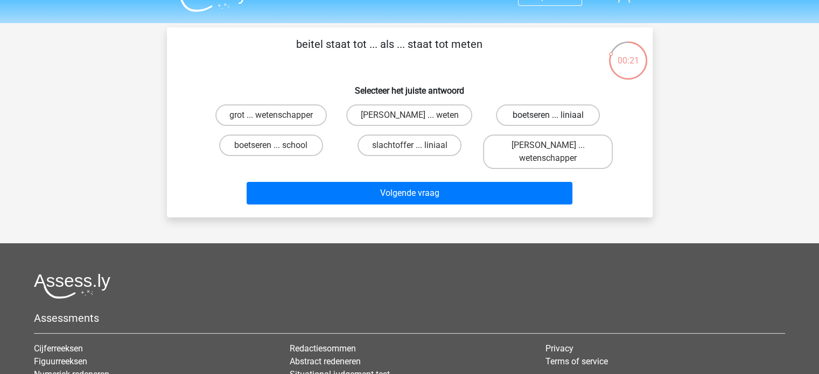
click at [510, 119] on label "boetseren ... liniaal" at bounding box center [548, 115] width 104 height 22
click at [548, 119] on input "boetseren ... liniaal" at bounding box center [551, 118] width 7 height 7
radio input "true"
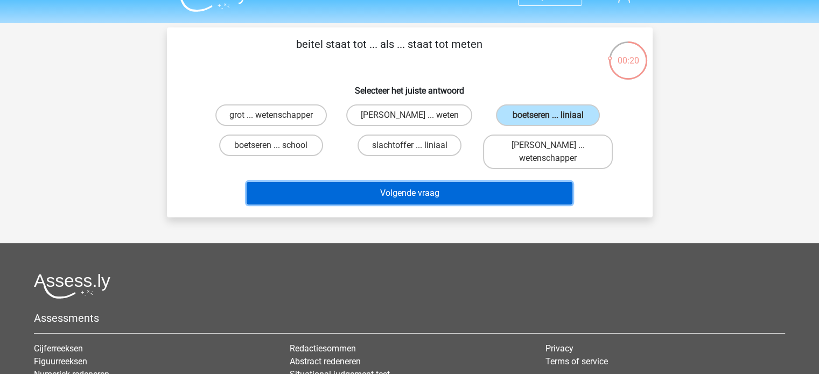
click at [402, 190] on button "Volgende vraag" at bounding box center [410, 193] width 326 height 23
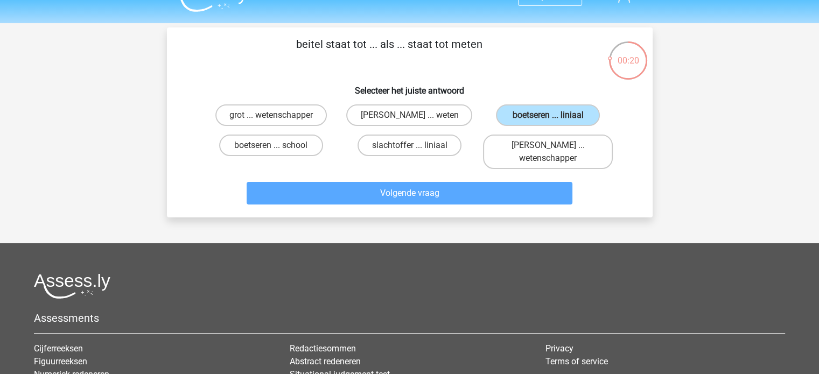
scroll to position [50, 0]
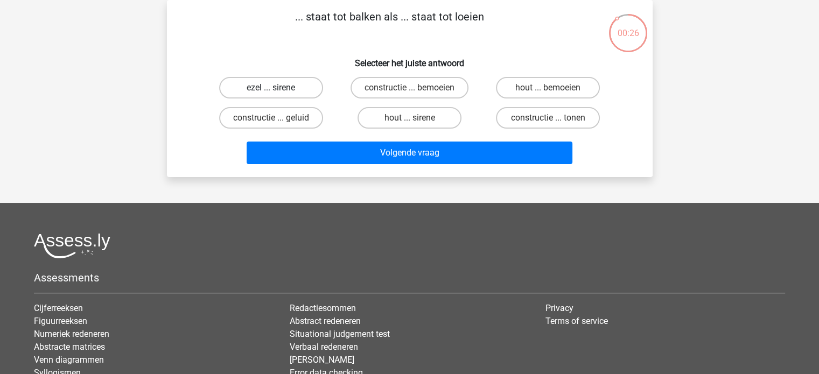
click at [293, 83] on label "ezel ... sirene" at bounding box center [271, 88] width 104 height 22
click at [278, 88] on input "ezel ... sirene" at bounding box center [274, 91] width 7 height 7
radio input "true"
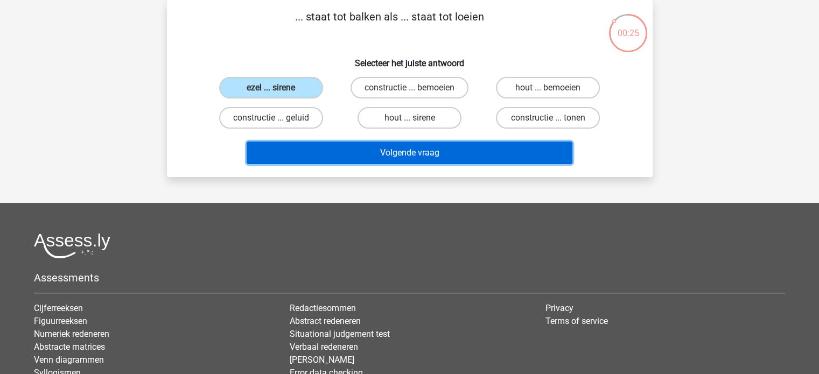
click at [407, 157] on button "Volgende vraag" at bounding box center [410, 153] width 326 height 23
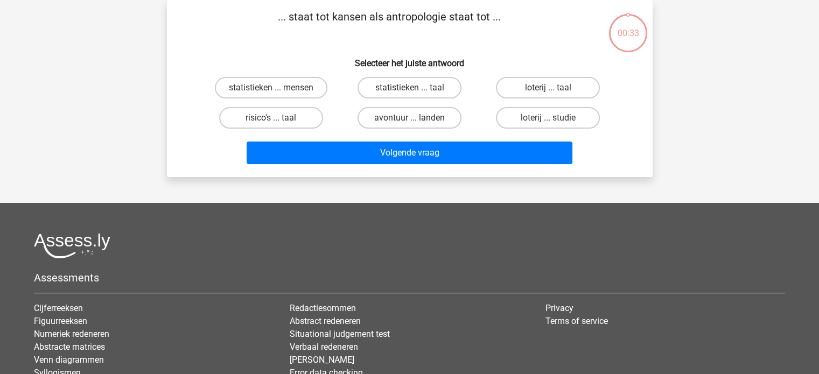
scroll to position [11, 0]
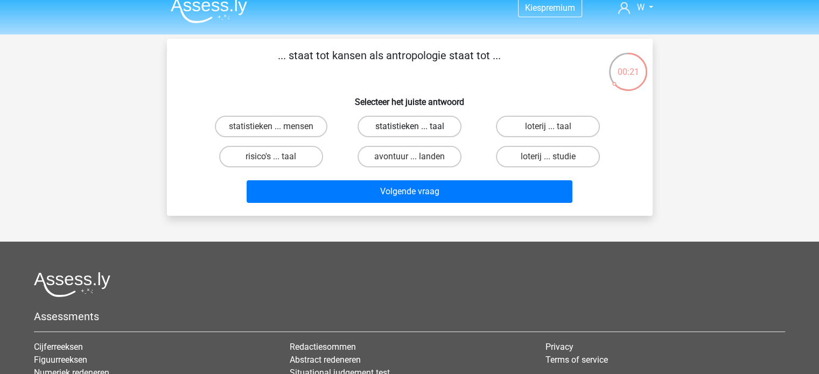
click at [403, 124] on label "statistieken ... taal" at bounding box center [409, 127] width 104 height 22
click at [409, 127] on input "statistieken ... taal" at bounding box center [412, 130] width 7 height 7
radio input "true"
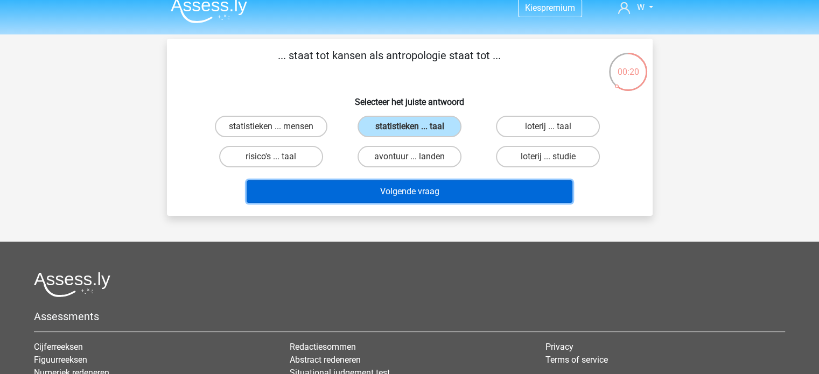
click at [429, 182] on button "Volgende vraag" at bounding box center [410, 191] width 326 height 23
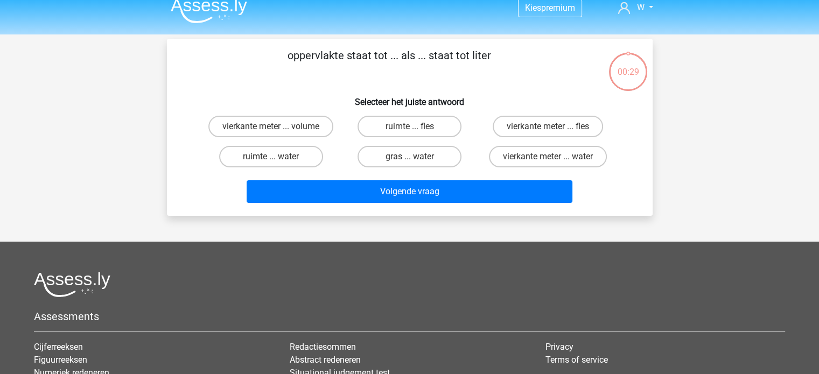
scroll to position [50, 0]
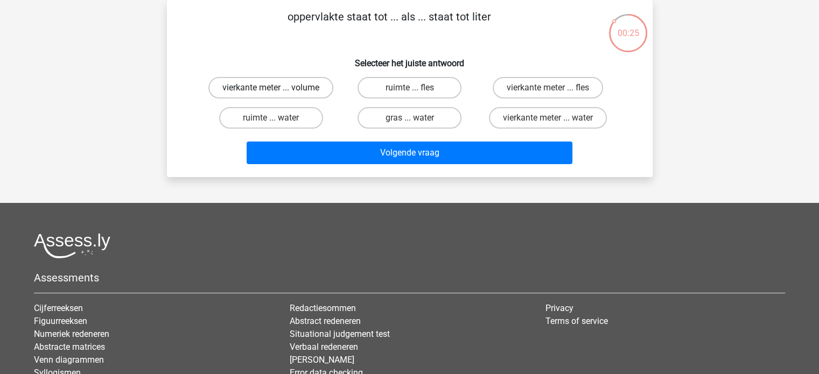
click at [303, 84] on label "vierkante meter ... volume" at bounding box center [270, 88] width 125 height 22
click at [278, 88] on input "vierkante meter ... volume" at bounding box center [274, 91] width 7 height 7
radio input "true"
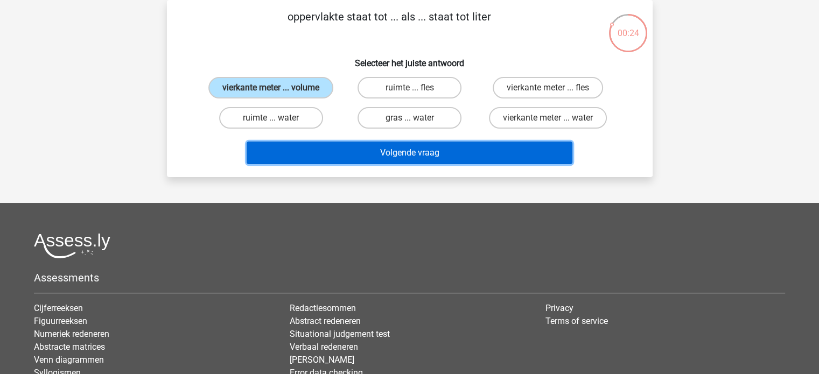
click at [404, 148] on button "Volgende vraag" at bounding box center [410, 153] width 326 height 23
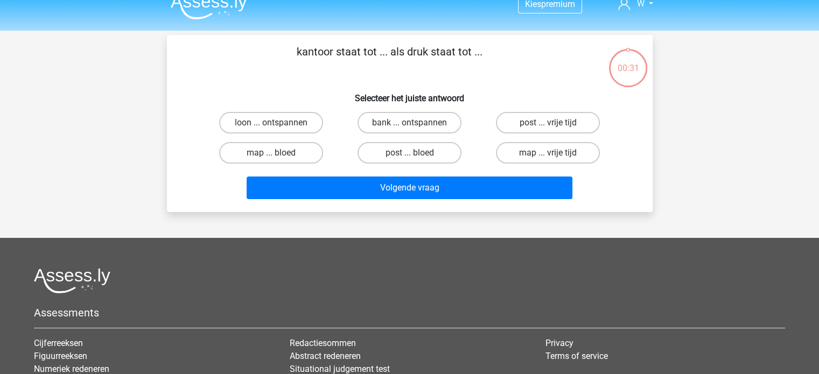
scroll to position [10, 0]
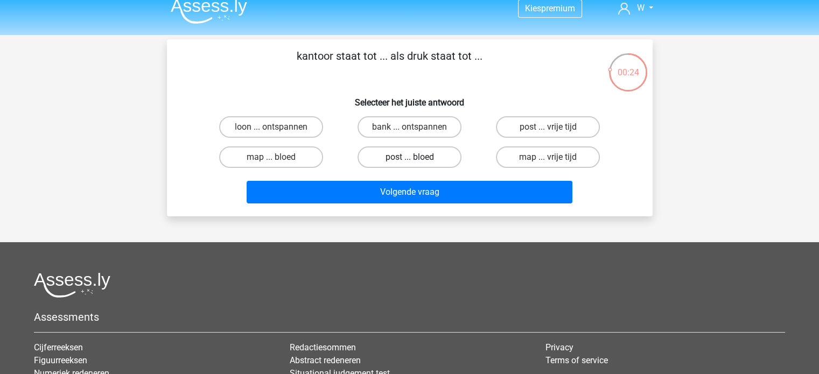
click at [430, 152] on label "post ... bloed" at bounding box center [409, 157] width 104 height 22
click at [416, 157] on input "post ... bloed" at bounding box center [412, 160] width 7 height 7
radio input "true"
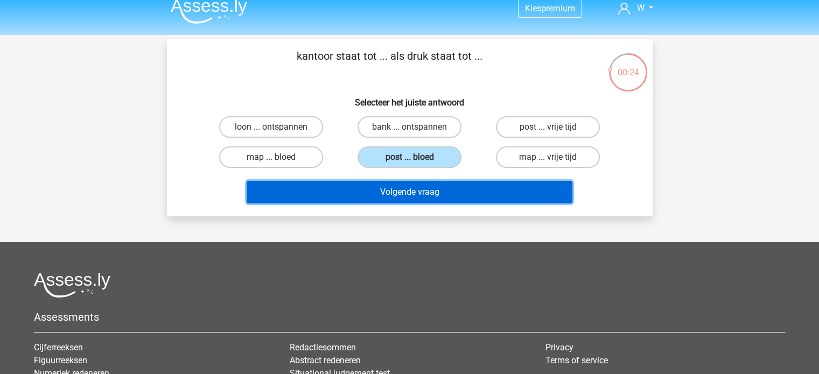
click at [433, 187] on button "Volgende vraag" at bounding box center [410, 192] width 326 height 23
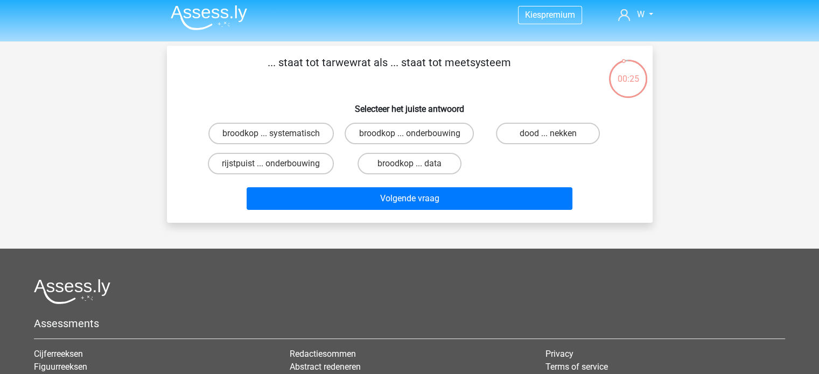
scroll to position [2, 0]
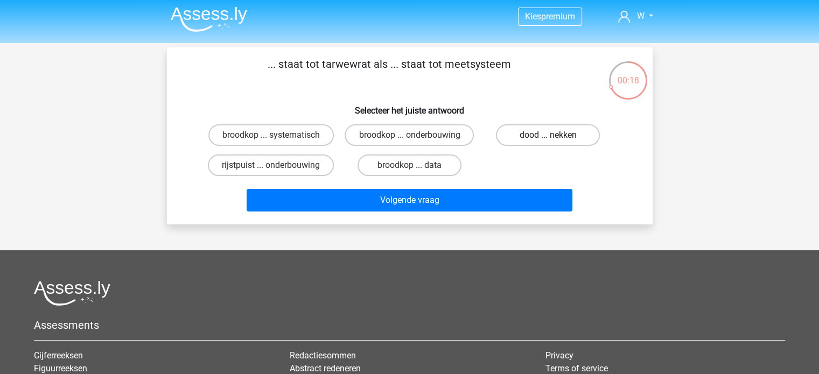
click at [533, 137] on label "dood ... nekken" at bounding box center [548, 135] width 104 height 22
click at [548, 137] on input "dood ... nekken" at bounding box center [551, 138] width 7 height 7
radio input "true"
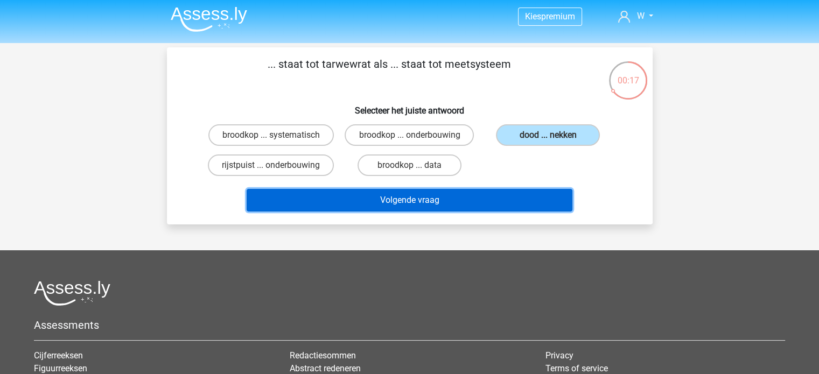
click at [459, 199] on button "Volgende vraag" at bounding box center [410, 200] width 326 height 23
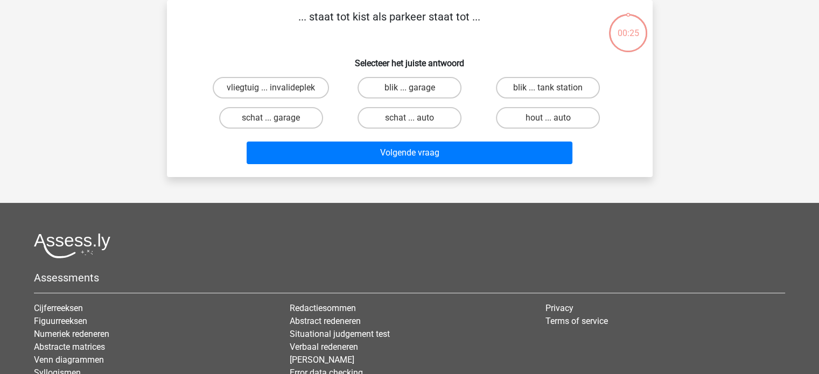
scroll to position [0, 0]
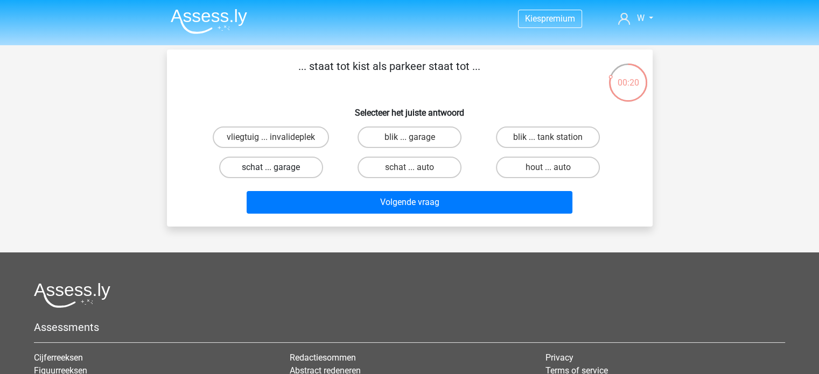
click at [294, 172] on label "schat ... garage" at bounding box center [271, 168] width 104 height 22
click at [278, 172] on input "schat ... garage" at bounding box center [274, 170] width 7 height 7
radio input "true"
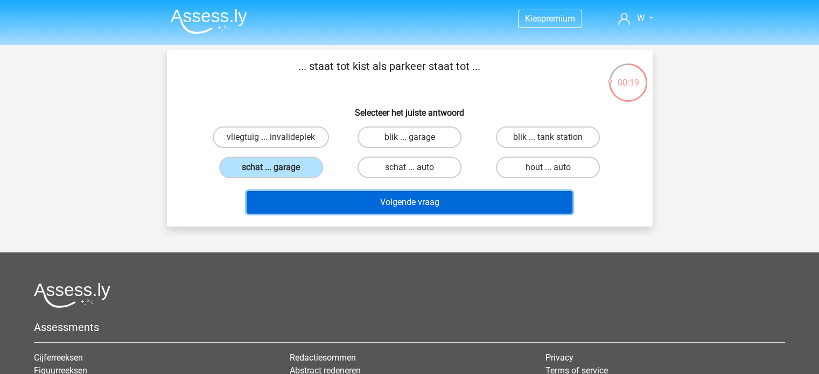
click at [399, 203] on button "Volgende vraag" at bounding box center [410, 202] width 326 height 23
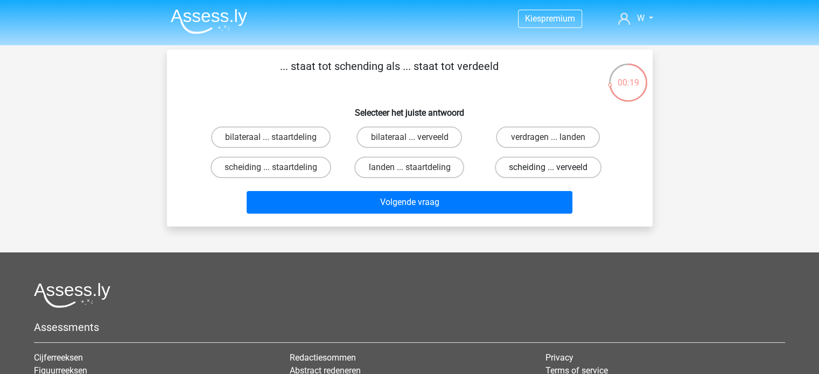
click at [508, 175] on label "scheiding ... verveeld" at bounding box center [548, 168] width 107 height 22
click at [548, 174] on input "scheiding ... verveeld" at bounding box center [551, 170] width 7 height 7
radio input "true"
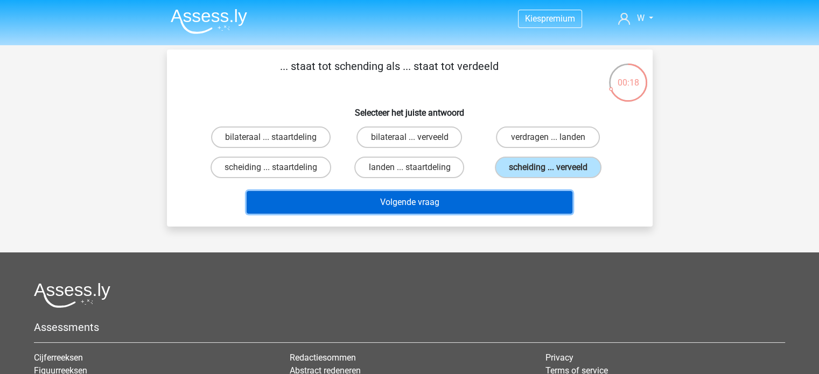
click at [487, 194] on button "Volgende vraag" at bounding box center [410, 202] width 326 height 23
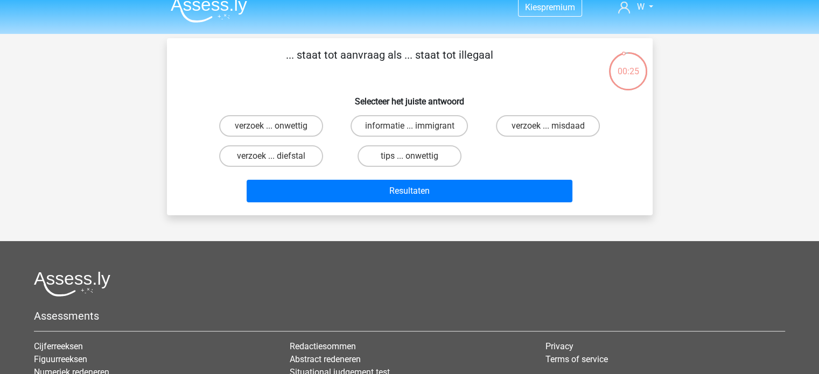
scroll to position [10, 0]
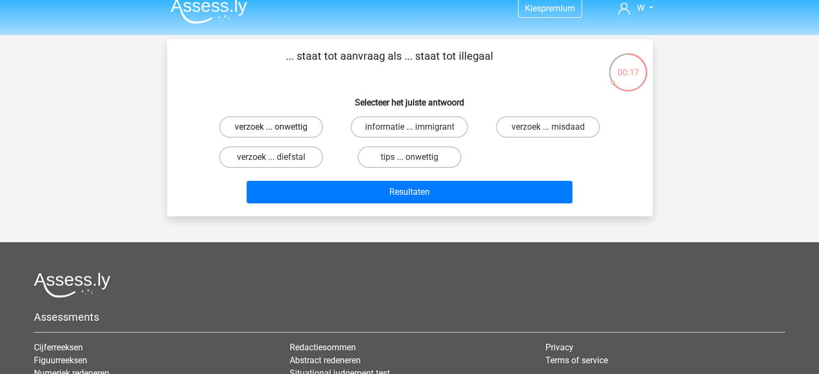
click at [289, 135] on label "verzoek ... onwettig" at bounding box center [271, 127] width 104 height 22
click at [278, 134] on input "verzoek ... onwettig" at bounding box center [274, 130] width 7 height 7
radio input "true"
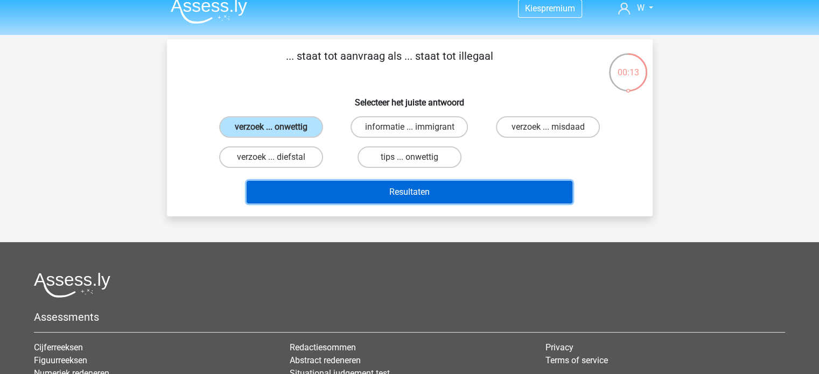
click at [405, 194] on button "Resultaten" at bounding box center [410, 192] width 326 height 23
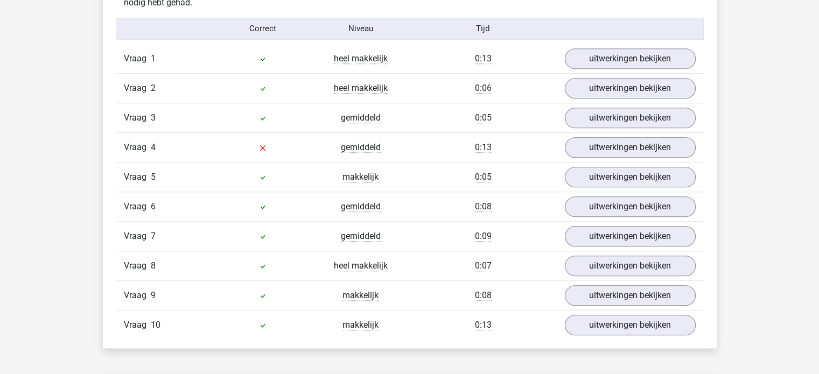
scroll to position [884, 0]
click at [598, 145] on link "uitwerkingen bekijken" at bounding box center [629, 148] width 150 height 24
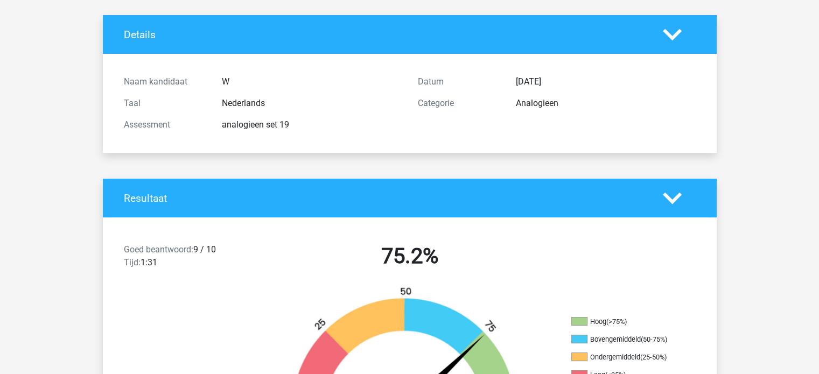
scroll to position [0, 0]
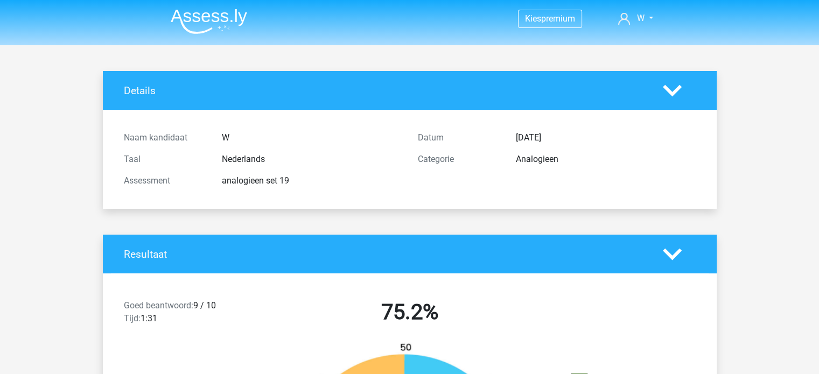
click at [216, 27] on img at bounding box center [209, 21] width 76 height 25
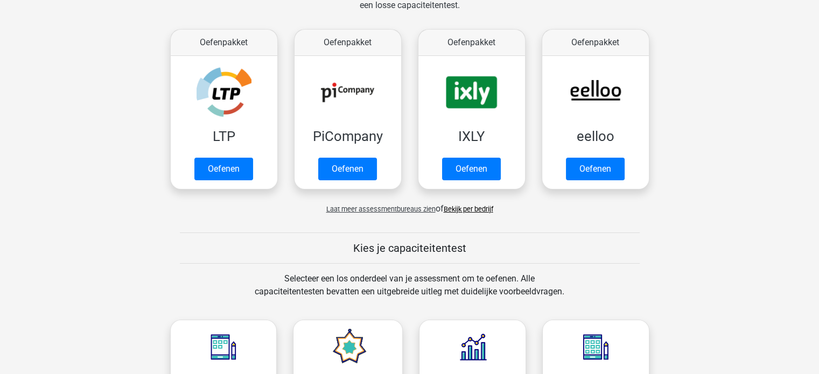
scroll to position [121, 0]
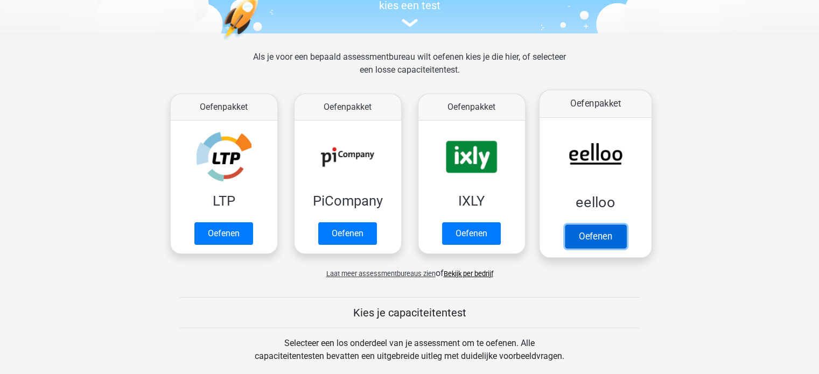
click at [609, 224] on link "Oefenen" at bounding box center [594, 236] width 61 height 24
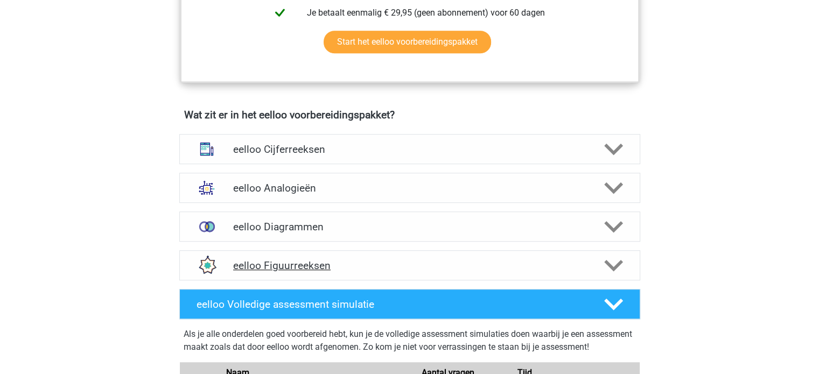
scroll to position [579, 0]
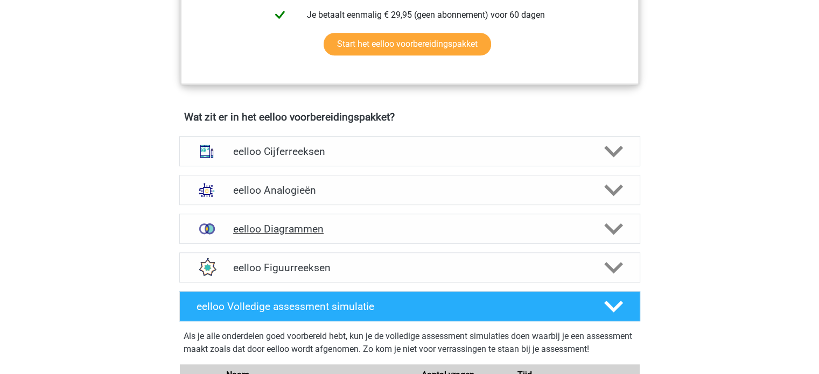
click at [598, 238] on div at bounding box center [612, 229] width 37 height 19
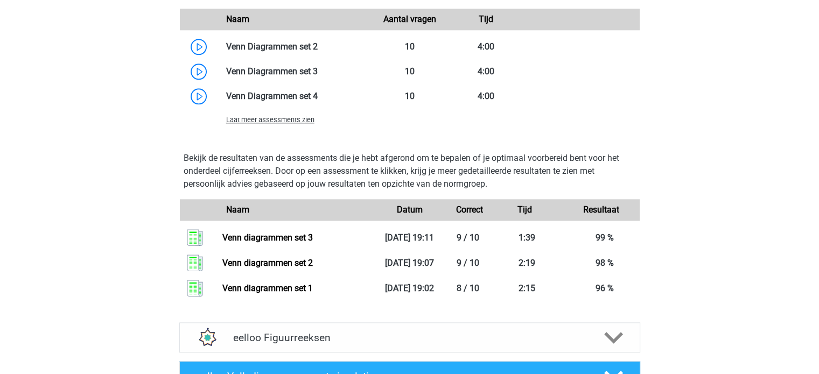
scroll to position [1057, 0]
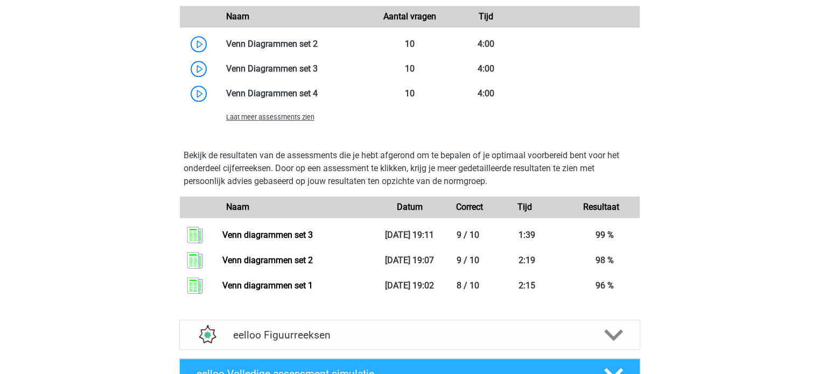
click at [286, 121] on span "Laat meer assessments zien" at bounding box center [270, 117] width 88 height 8
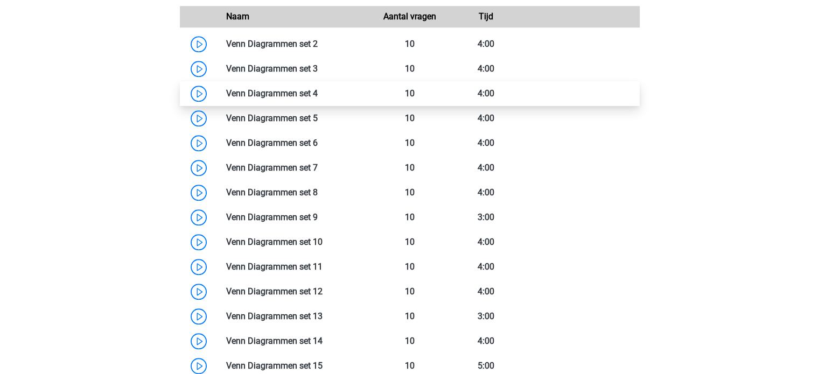
click at [318, 99] on link at bounding box center [318, 93] width 0 height 10
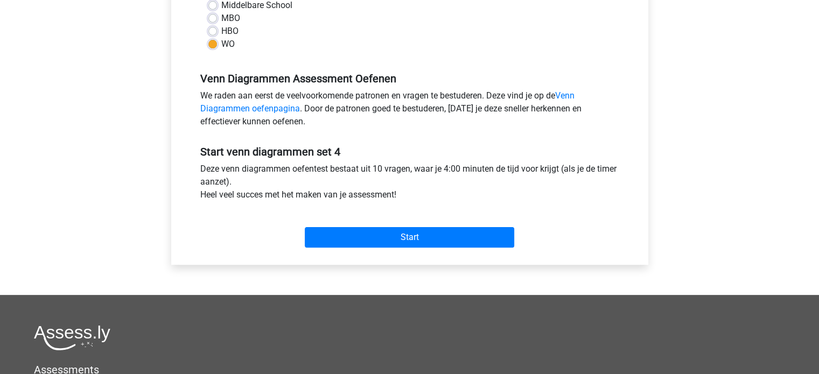
scroll to position [286, 0]
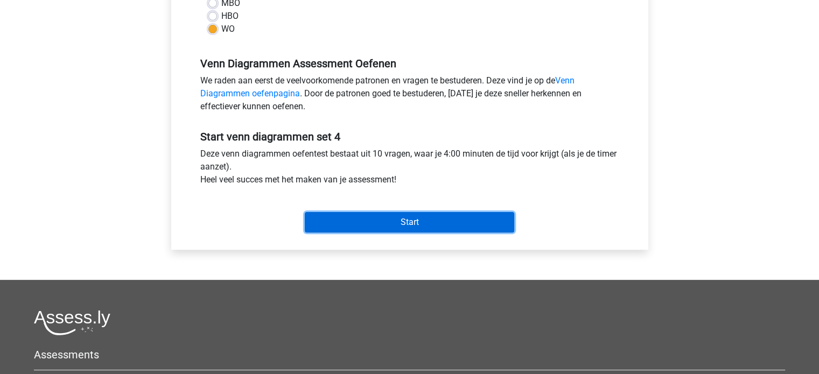
click at [403, 224] on input "Start" at bounding box center [409, 222] width 209 height 20
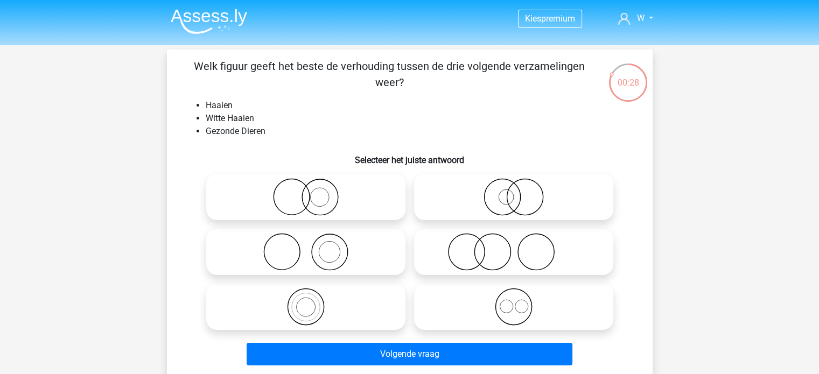
click at [511, 193] on icon at bounding box center [513, 197] width 191 height 38
click at [514, 192] on input "radio" at bounding box center [517, 188] width 7 height 7
radio input "true"
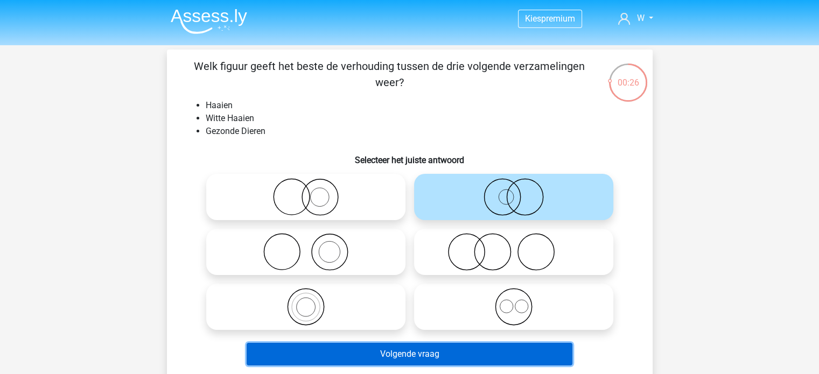
click at [465, 350] on button "Volgende vraag" at bounding box center [410, 354] width 326 height 23
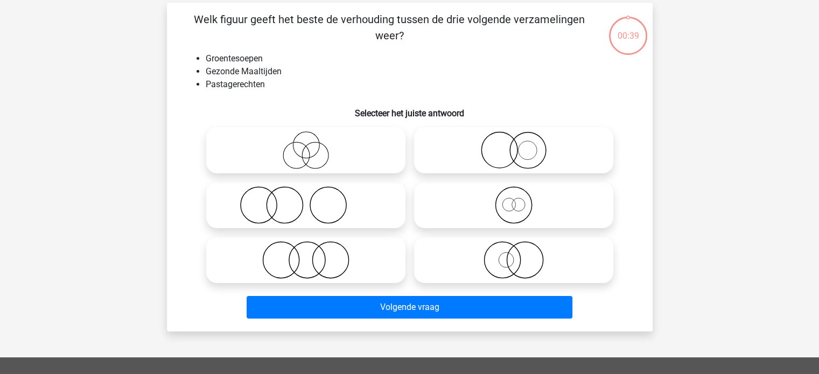
scroll to position [50, 0]
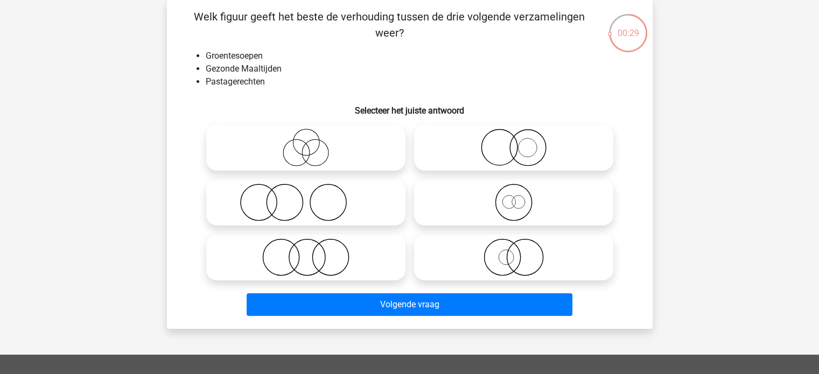
click at [315, 280] on label at bounding box center [305, 257] width 199 height 46
click at [313, 252] on input "radio" at bounding box center [309, 248] width 7 height 7
radio input "true"
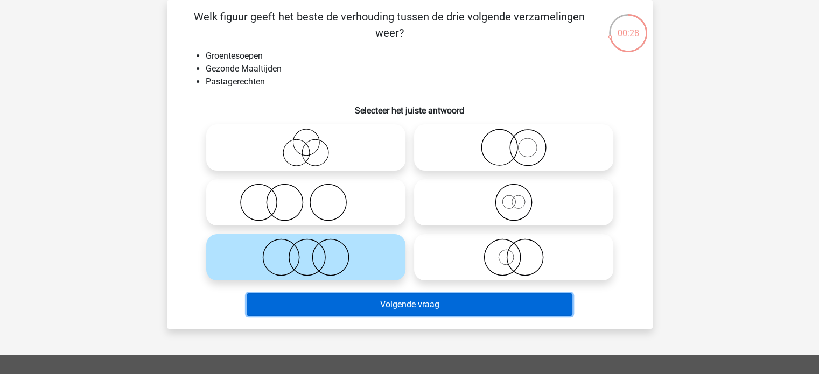
click at [416, 299] on button "Volgende vraag" at bounding box center [410, 304] width 326 height 23
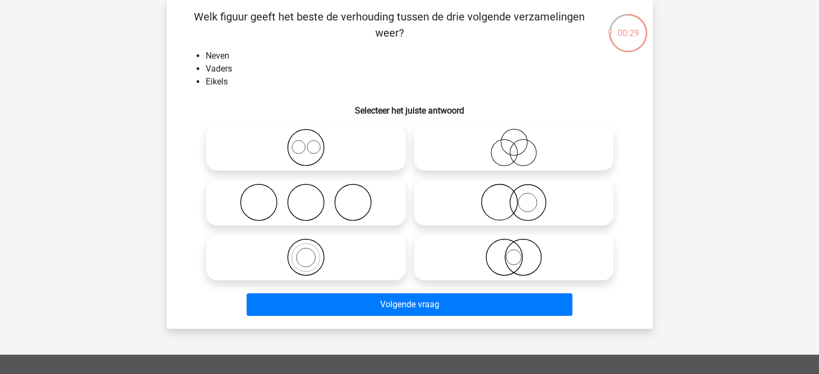
click at [472, 132] on icon at bounding box center [513, 148] width 191 height 38
click at [514, 135] on input "radio" at bounding box center [517, 138] width 7 height 7
radio input "true"
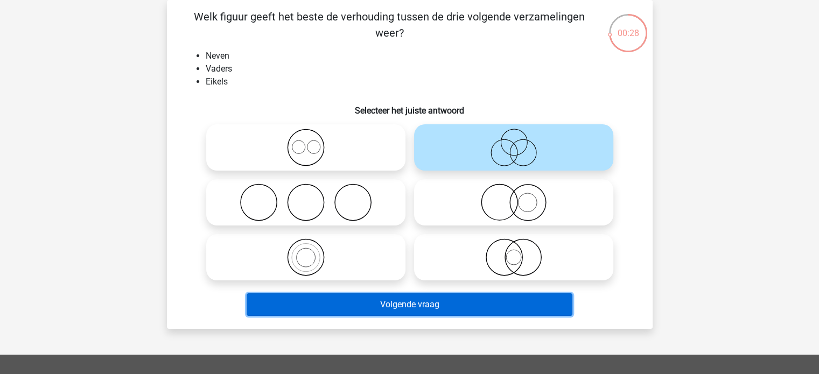
click at [415, 301] on button "Volgende vraag" at bounding box center [410, 304] width 326 height 23
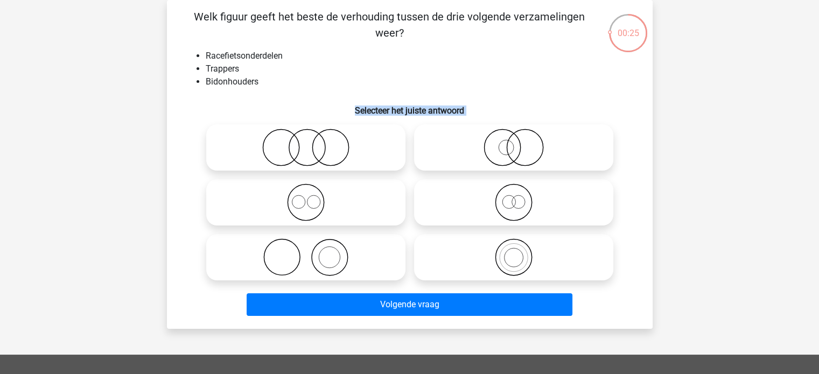
drag, startPoint x: 344, startPoint y: 112, endPoint x: 337, endPoint y: 145, distance: 33.6
click at [337, 145] on div "Welk figuur geeft het beste de verhouding tussen de drie volgende verzamelingen…" at bounding box center [409, 165] width 477 height 312
click at [337, 145] on icon at bounding box center [305, 148] width 191 height 38
click at [313, 142] on input "radio" at bounding box center [309, 138] width 7 height 7
radio input "true"
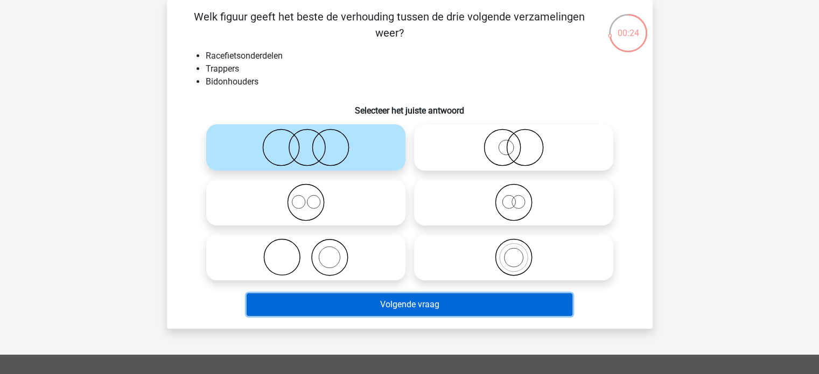
click at [390, 313] on button "Volgende vraag" at bounding box center [410, 304] width 326 height 23
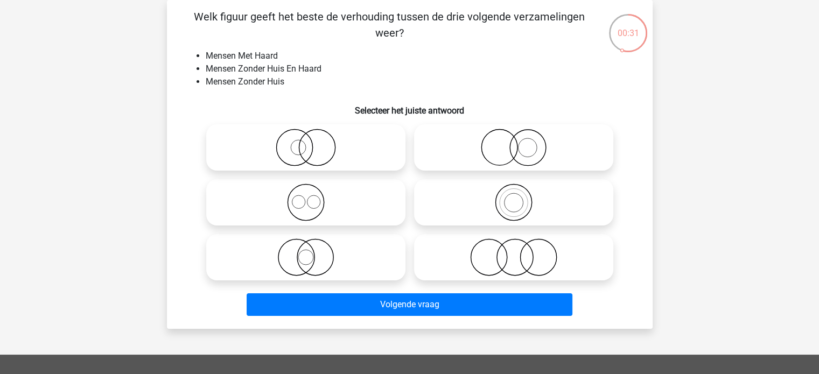
click at [351, 143] on icon at bounding box center [305, 148] width 191 height 38
click at [313, 142] on input "radio" at bounding box center [309, 138] width 7 height 7
radio input "true"
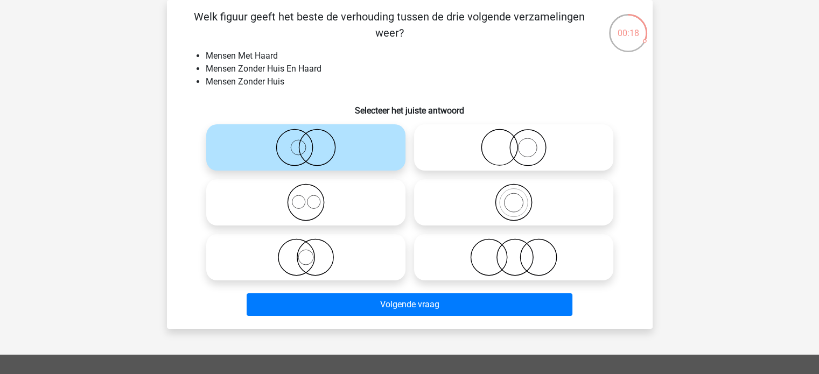
click at [364, 266] on icon at bounding box center [305, 257] width 191 height 38
click at [313, 252] on input "radio" at bounding box center [309, 248] width 7 height 7
radio input "true"
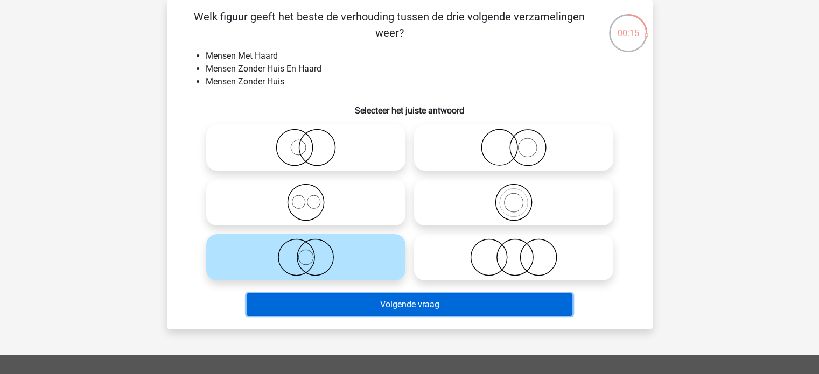
click at [418, 301] on button "Volgende vraag" at bounding box center [410, 304] width 326 height 23
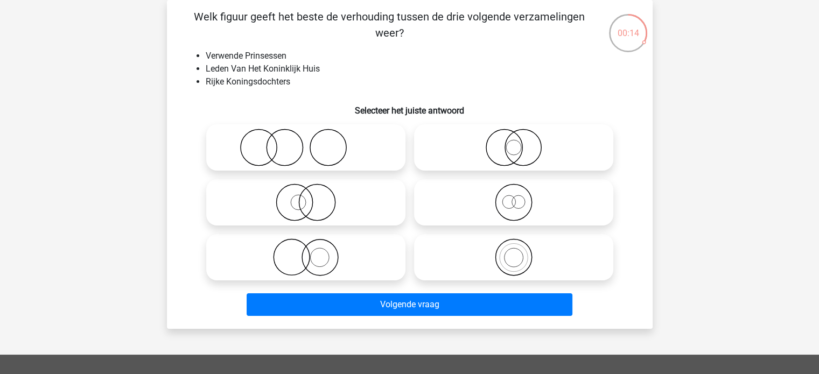
click at [482, 206] on icon at bounding box center [513, 203] width 191 height 38
click at [514, 197] on input "radio" at bounding box center [517, 193] width 7 height 7
radio input "true"
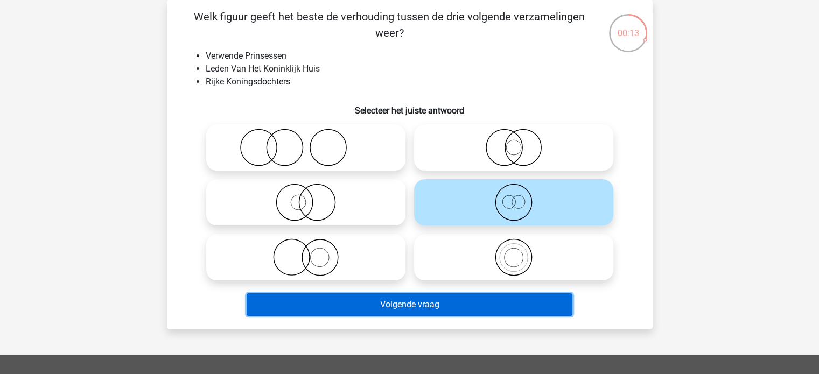
click at [431, 301] on button "Volgende vraag" at bounding box center [410, 304] width 326 height 23
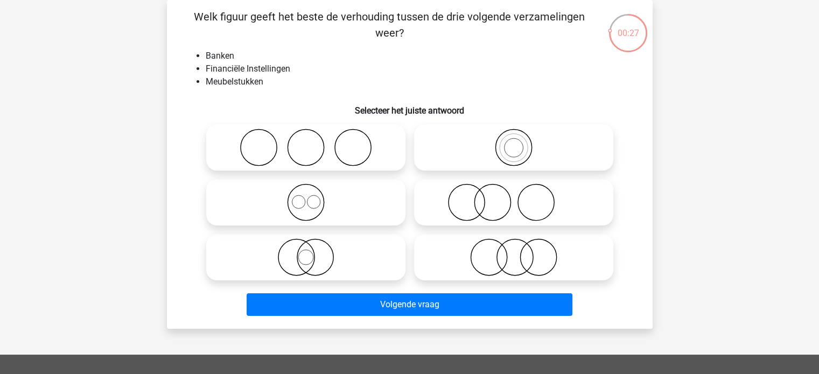
click at [486, 271] on icon at bounding box center [513, 257] width 191 height 38
click at [514, 252] on input "radio" at bounding box center [517, 248] width 7 height 7
radio input "true"
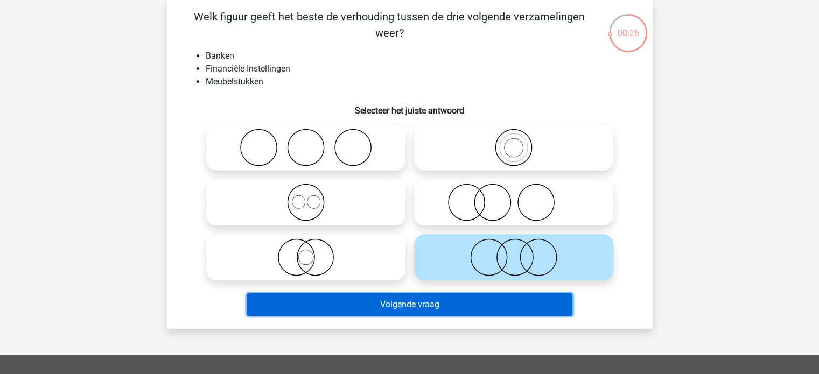
click at [442, 310] on button "Volgende vraag" at bounding box center [410, 304] width 326 height 23
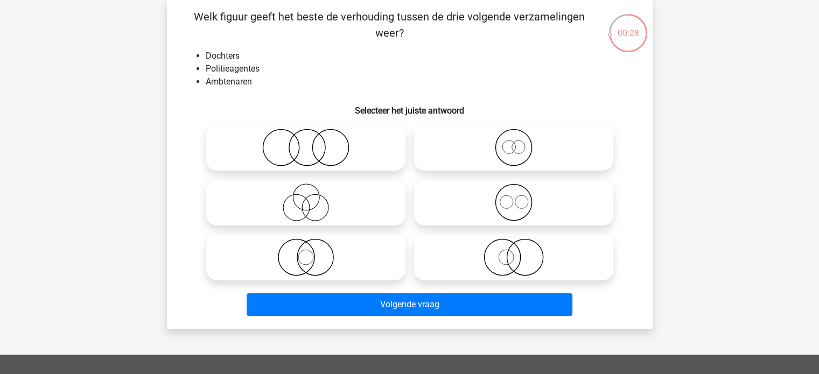
click at [438, 251] on icon at bounding box center [513, 257] width 191 height 38
click at [514, 251] on input "radio" at bounding box center [517, 248] width 7 height 7
radio input "true"
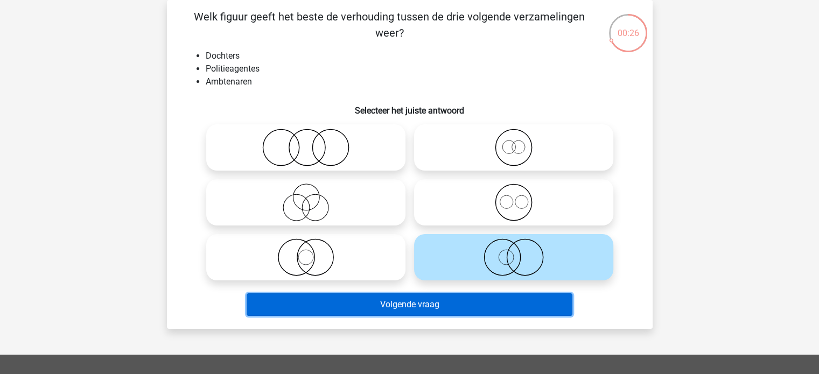
click at [422, 299] on button "Volgende vraag" at bounding box center [410, 304] width 326 height 23
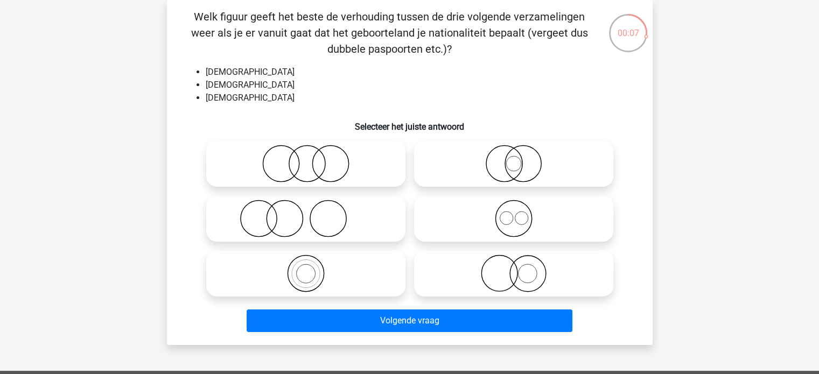
click at [465, 233] on icon at bounding box center [513, 219] width 191 height 38
click at [514, 213] on input "radio" at bounding box center [517, 209] width 7 height 7
radio input "true"
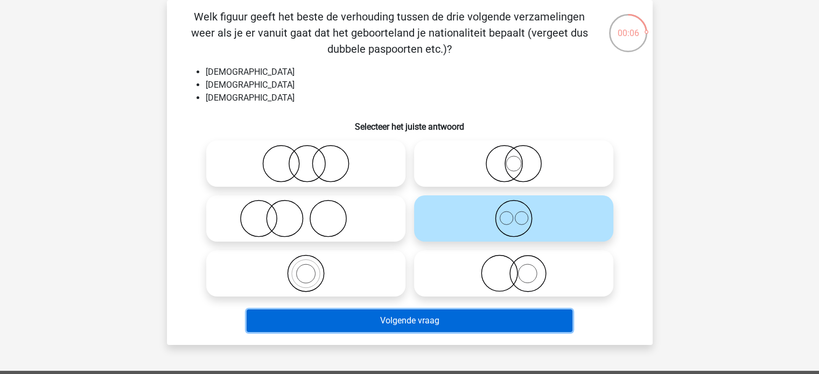
click at [434, 322] on button "Volgende vraag" at bounding box center [410, 321] width 326 height 23
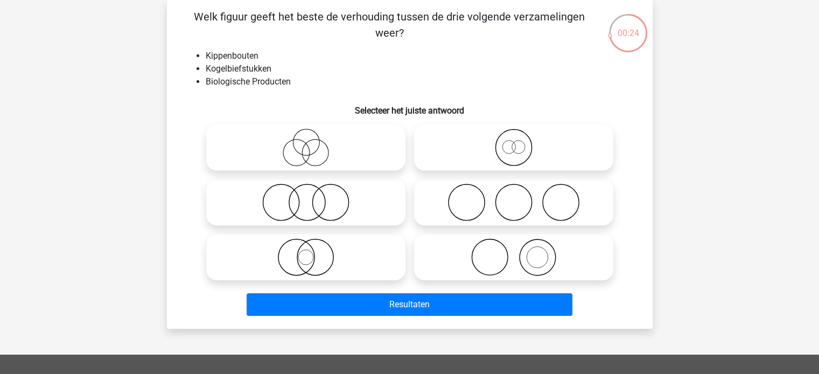
click at [325, 217] on icon at bounding box center [305, 203] width 191 height 38
click at [313, 197] on input "radio" at bounding box center [309, 193] width 7 height 7
radio input "true"
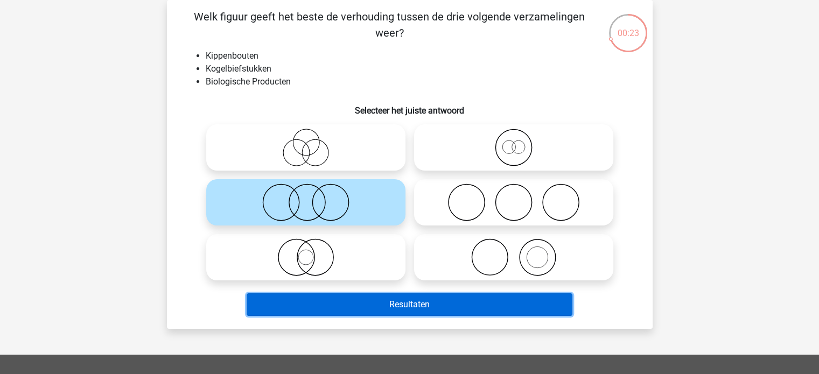
click at [416, 312] on button "Resultaten" at bounding box center [410, 304] width 326 height 23
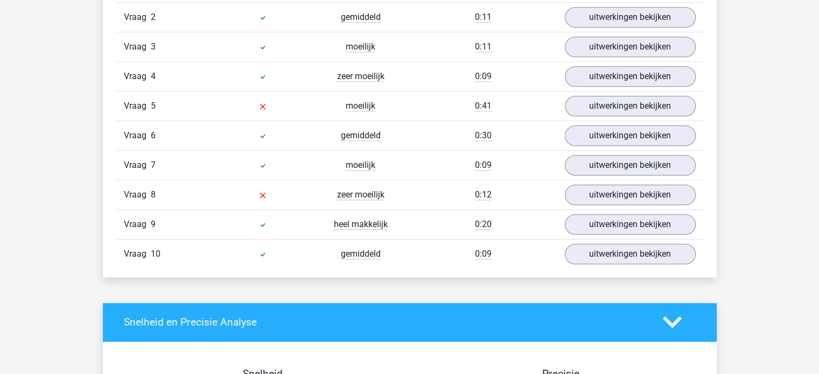
scroll to position [956, 0]
click at [604, 194] on link "uitwerkingen bekijken" at bounding box center [629, 195] width 150 height 24
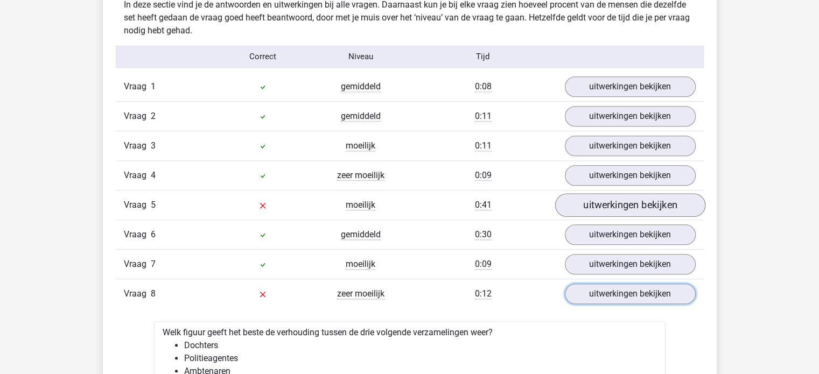
scroll to position [857, 0]
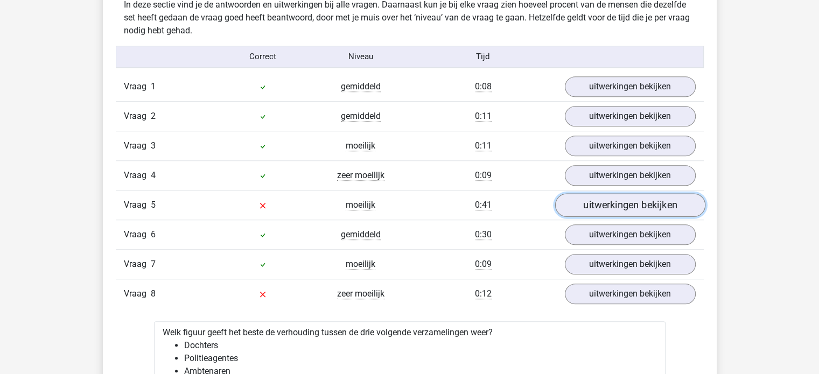
click at [620, 208] on link "uitwerkingen bekijken" at bounding box center [629, 205] width 150 height 24
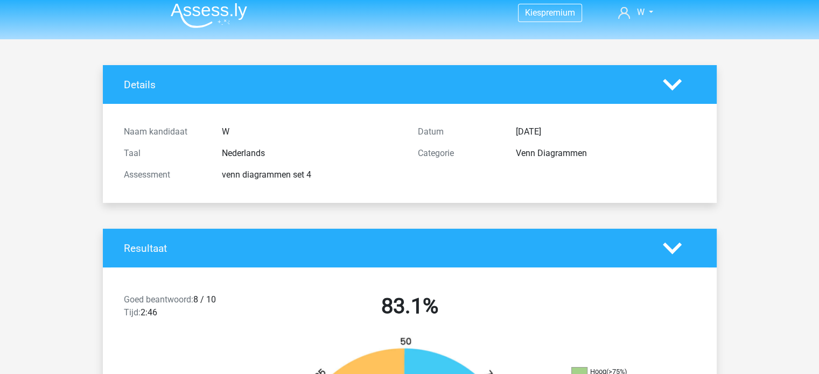
scroll to position [0, 0]
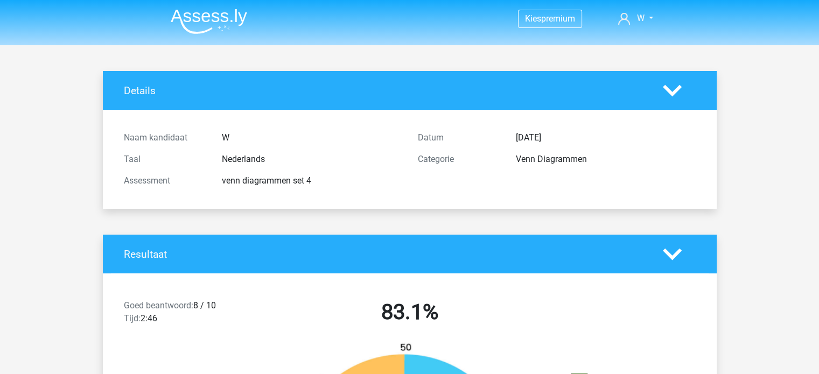
click at [207, 11] on img at bounding box center [209, 21] width 76 height 25
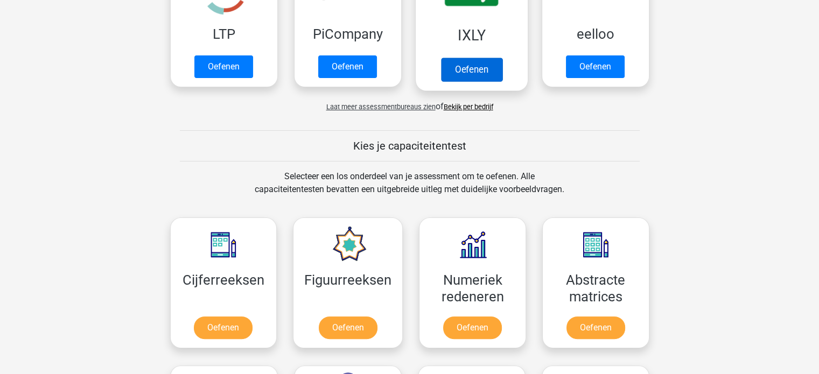
scroll to position [310, 0]
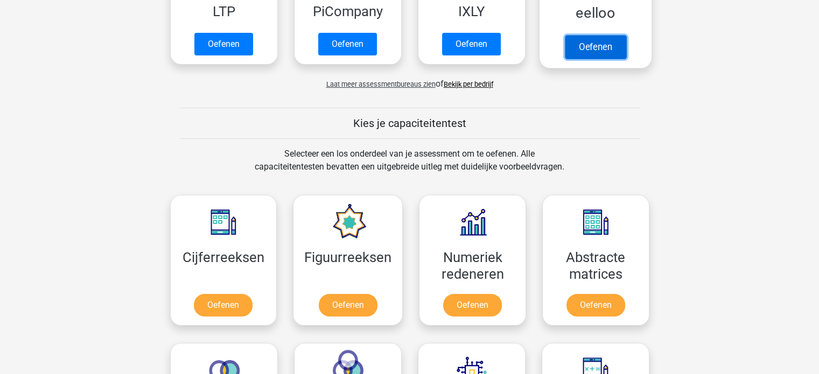
click at [608, 38] on link "Oefenen" at bounding box center [594, 47] width 61 height 24
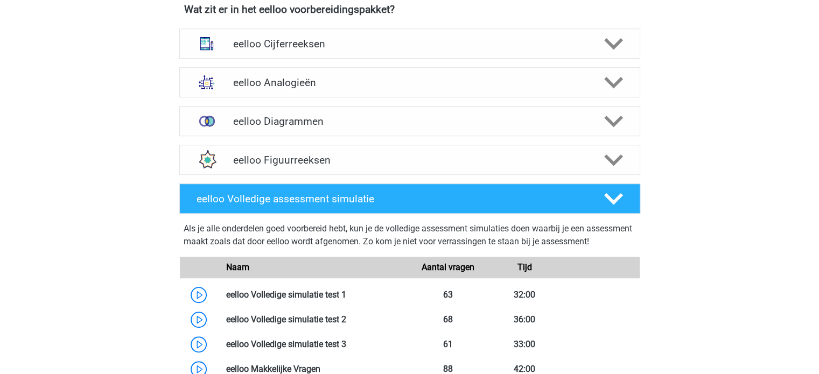
scroll to position [678, 0]
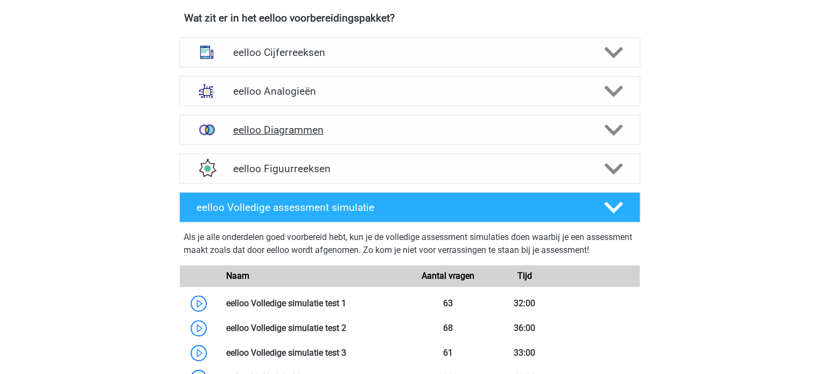
click at [373, 135] on h4 "eelloo Diagrammen" at bounding box center [409, 130] width 353 height 12
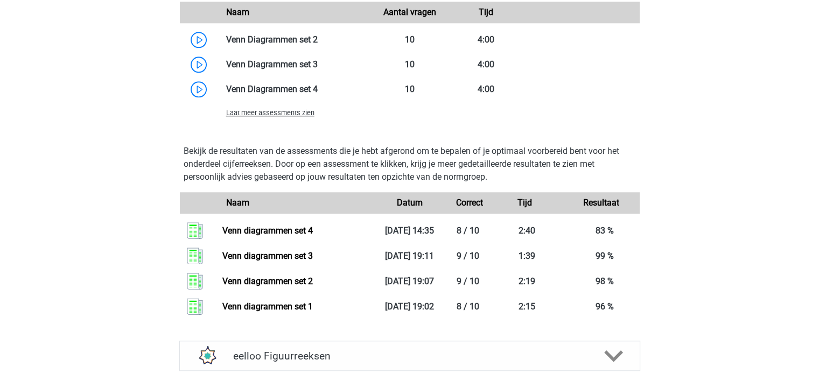
scroll to position [1063, 0]
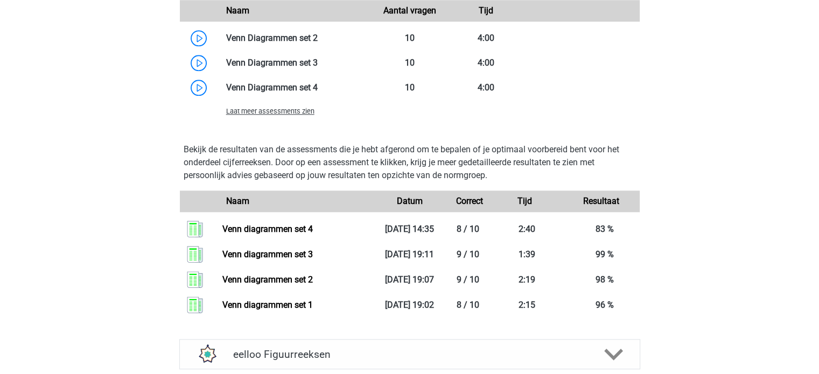
click at [301, 127] on div "We raden aan om minimaal 3 oefensets te doen met tijdsdruk. Aan het einde van e…" at bounding box center [409, 37] width 469 height 186
click at [289, 115] on span "Laat meer assessments zien" at bounding box center [270, 111] width 88 height 8
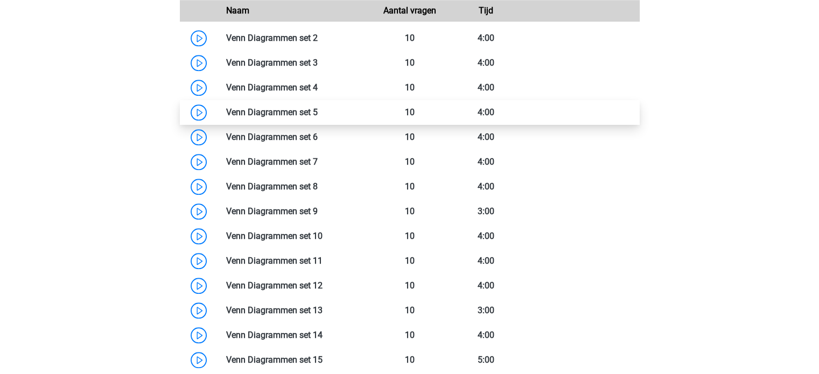
click at [318, 117] on link at bounding box center [318, 112] width 0 height 10
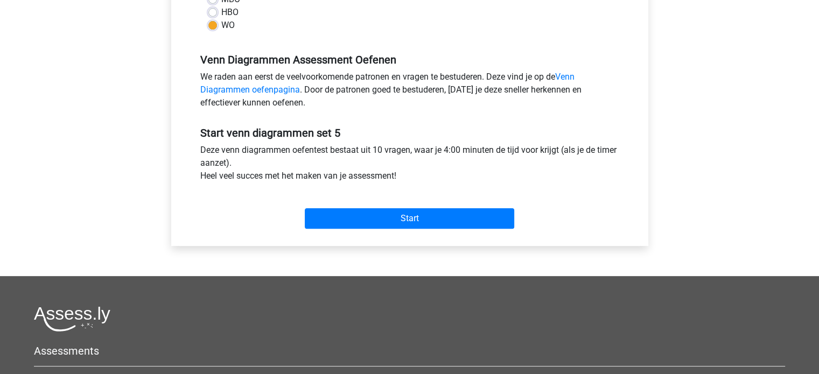
scroll to position [299, 0]
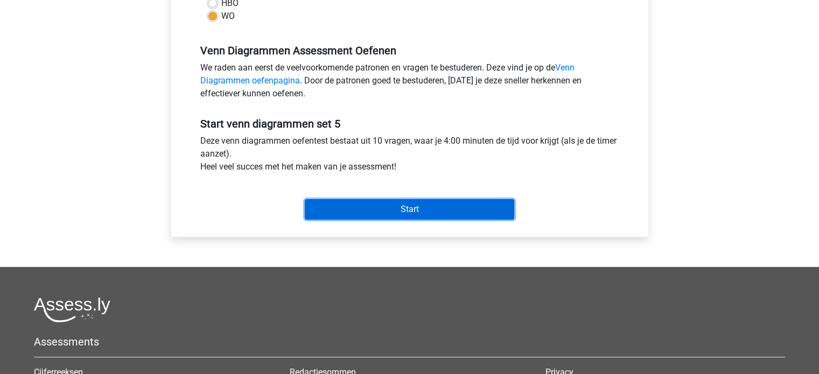
click at [437, 213] on input "Start" at bounding box center [409, 209] width 209 height 20
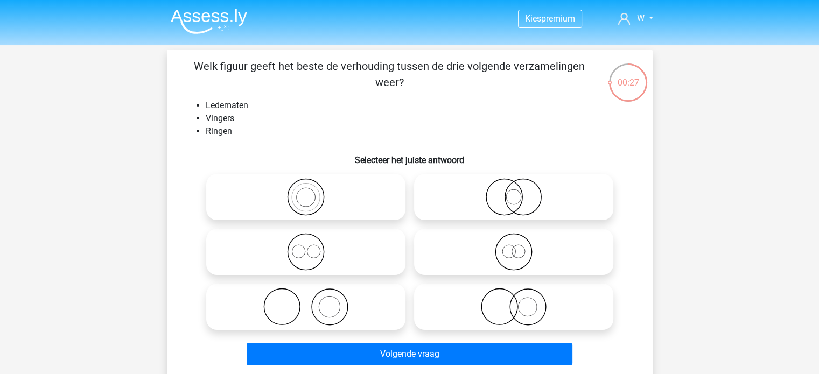
click at [385, 301] on icon at bounding box center [305, 307] width 191 height 38
click at [313, 301] on input "radio" at bounding box center [309, 297] width 7 height 7
radio input "true"
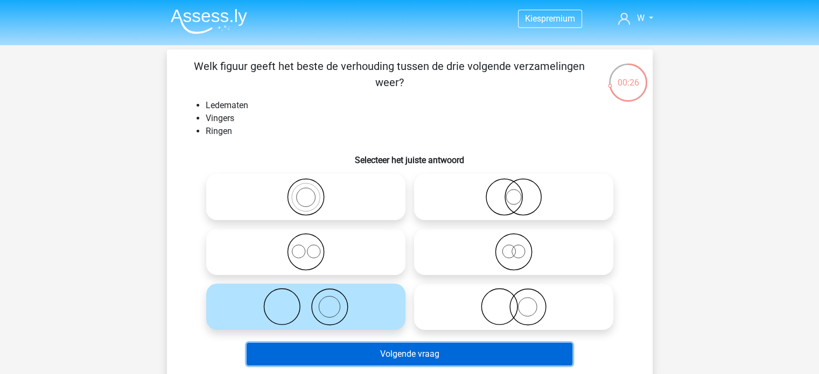
click at [413, 347] on button "Volgende vraag" at bounding box center [410, 354] width 326 height 23
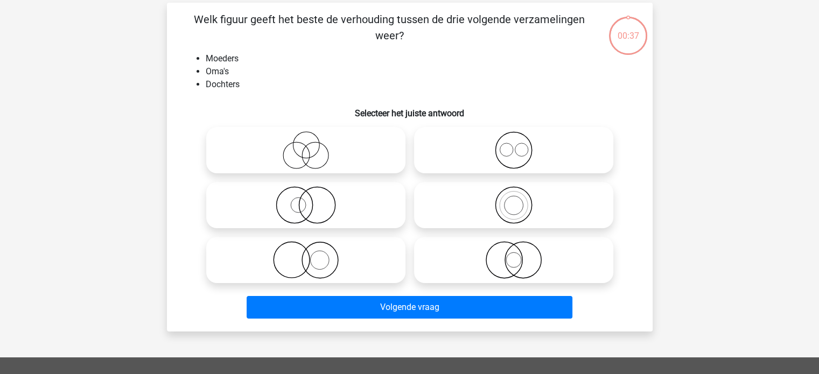
scroll to position [50, 0]
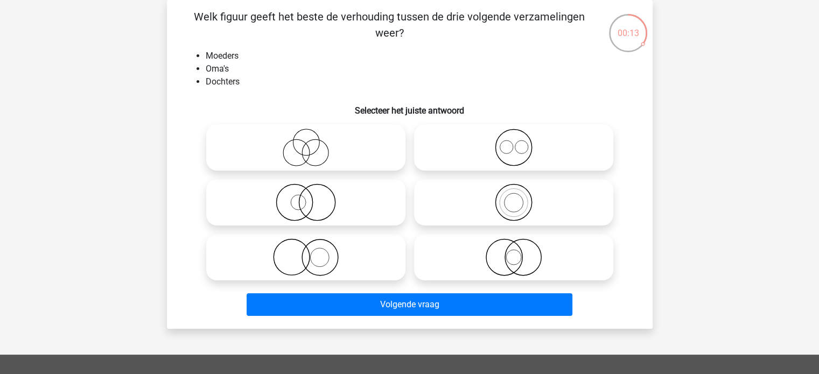
click at [536, 215] on icon at bounding box center [513, 203] width 191 height 38
click at [521, 197] on input "radio" at bounding box center [517, 193] width 7 height 7
radio input "true"
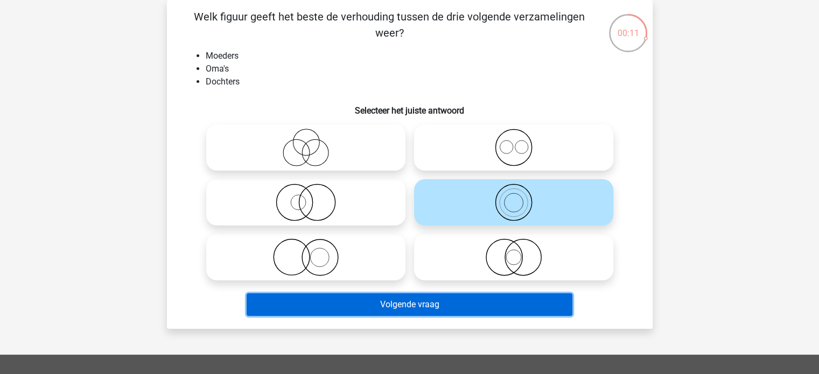
click at [407, 307] on button "Volgende vraag" at bounding box center [410, 304] width 326 height 23
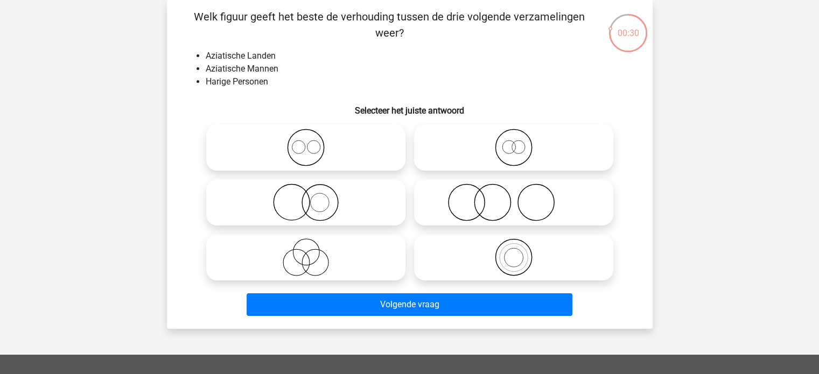
click at [471, 221] on icon at bounding box center [513, 203] width 191 height 38
click at [514, 197] on input "radio" at bounding box center [517, 193] width 7 height 7
radio input "true"
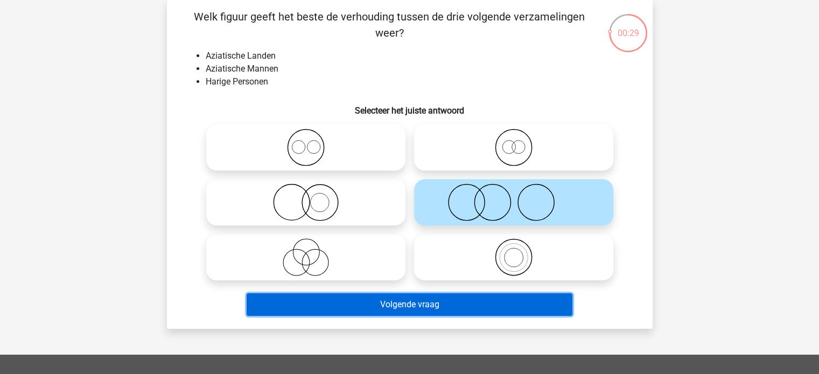
click at [449, 304] on button "Volgende vraag" at bounding box center [410, 304] width 326 height 23
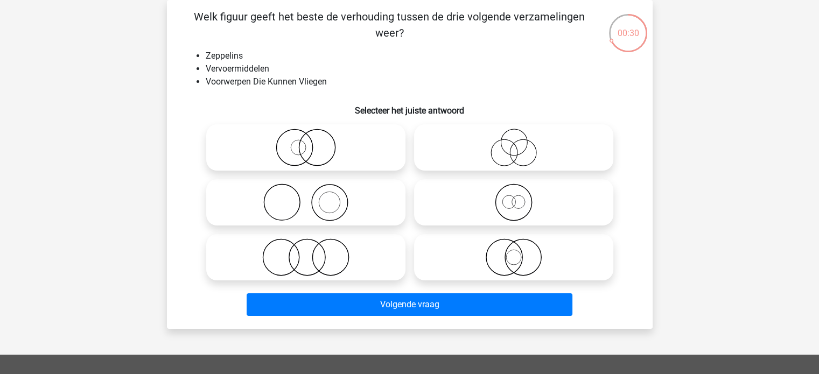
click at [491, 252] on icon at bounding box center [513, 257] width 191 height 38
click at [514, 252] on input "radio" at bounding box center [517, 248] width 7 height 7
radio input "true"
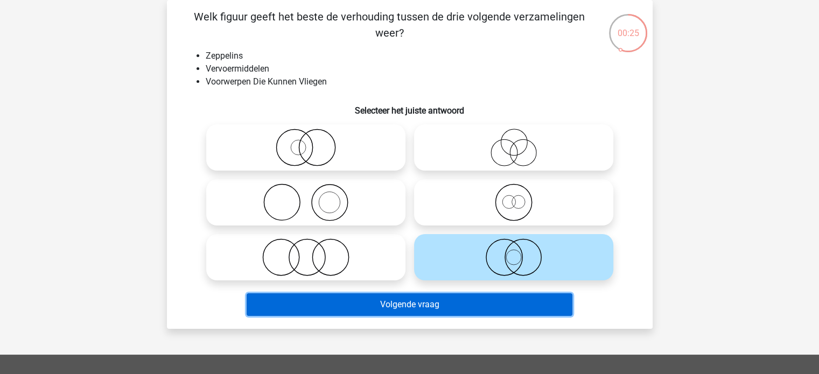
click at [419, 303] on button "Volgende vraag" at bounding box center [410, 304] width 326 height 23
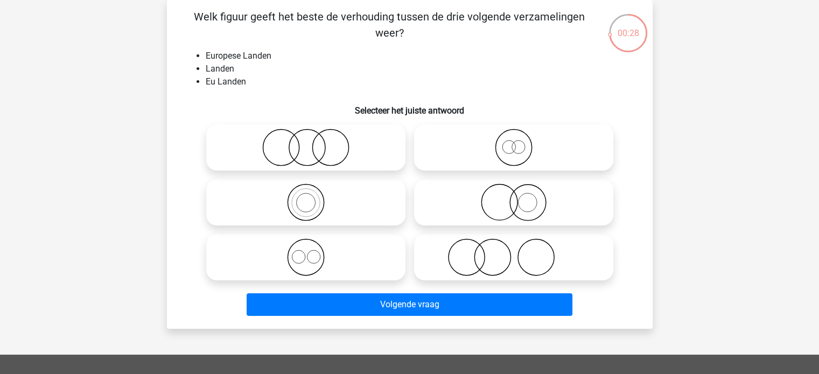
click at [367, 195] on icon at bounding box center [305, 203] width 191 height 38
click at [313, 195] on input "radio" at bounding box center [309, 193] width 7 height 7
radio input "true"
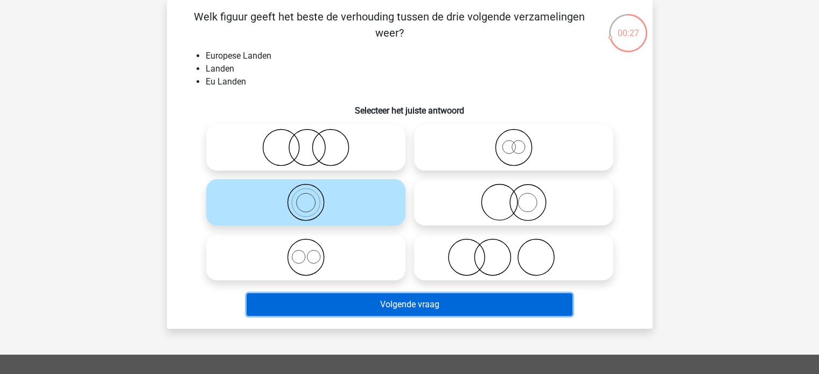
click at [398, 296] on button "Volgende vraag" at bounding box center [410, 304] width 326 height 23
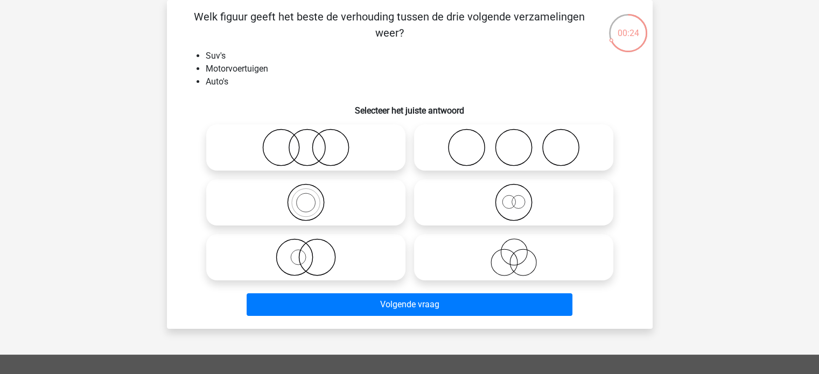
click at [305, 215] on icon at bounding box center [305, 203] width 191 height 38
click at [306, 197] on input "radio" at bounding box center [309, 193] width 7 height 7
radio input "true"
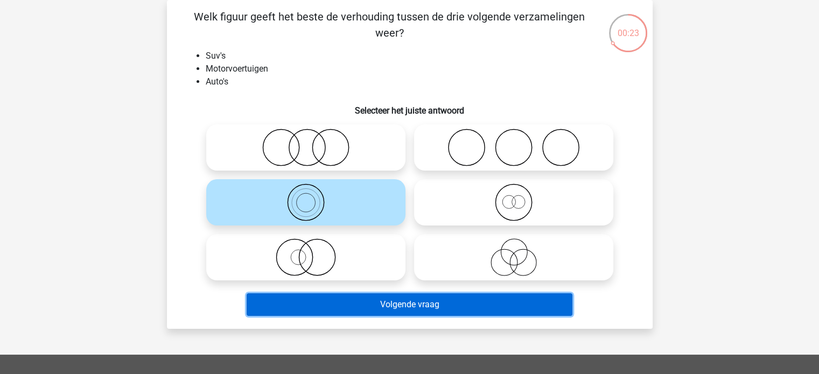
click at [430, 306] on button "Volgende vraag" at bounding box center [410, 304] width 326 height 23
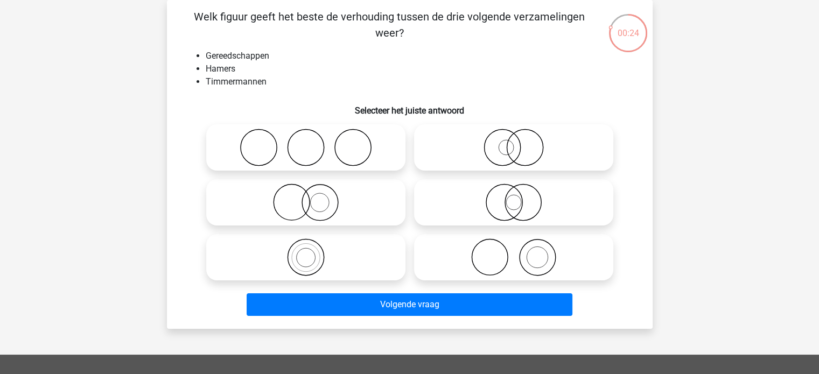
click at [507, 243] on icon at bounding box center [513, 257] width 191 height 38
click at [514, 245] on input "radio" at bounding box center [517, 248] width 7 height 7
radio input "true"
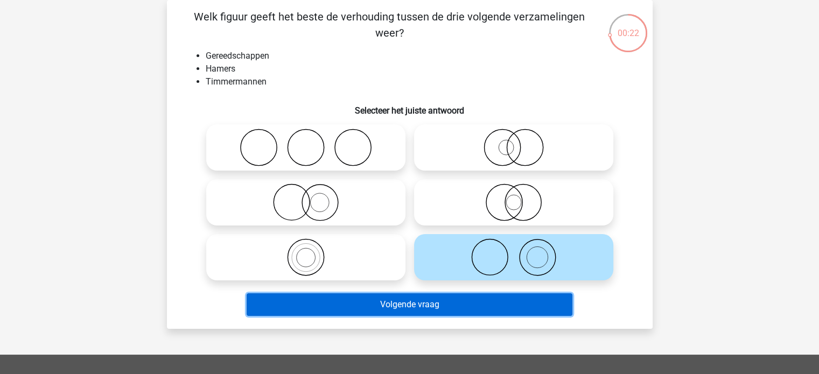
click at [418, 300] on button "Volgende vraag" at bounding box center [410, 304] width 326 height 23
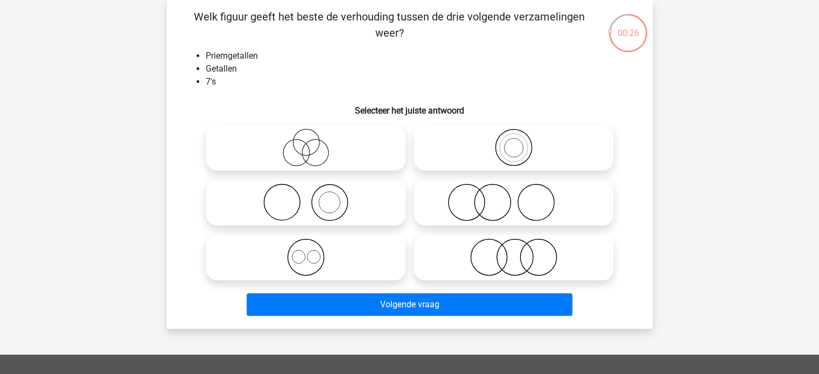
click at [522, 148] on icon at bounding box center [513, 148] width 191 height 38
click at [521, 142] on input "radio" at bounding box center [517, 138] width 7 height 7
radio input "true"
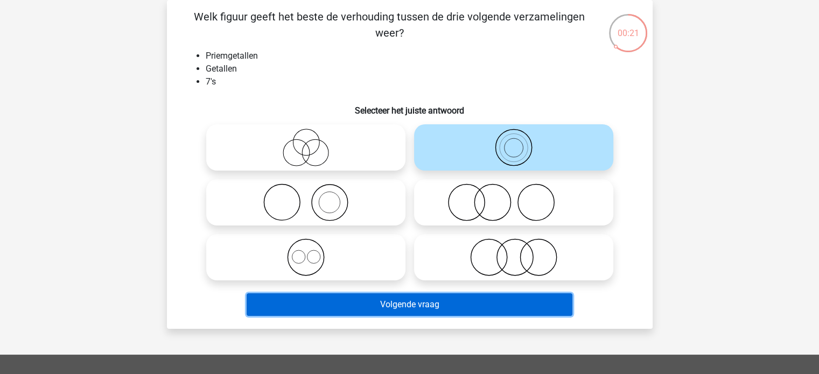
click at [425, 306] on button "Volgende vraag" at bounding box center [410, 304] width 326 height 23
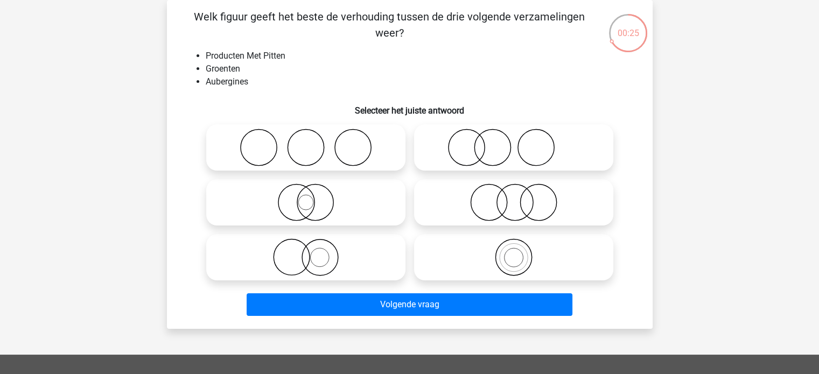
click at [368, 256] on icon at bounding box center [305, 257] width 191 height 38
click at [313, 252] on input "radio" at bounding box center [309, 248] width 7 height 7
radio input "true"
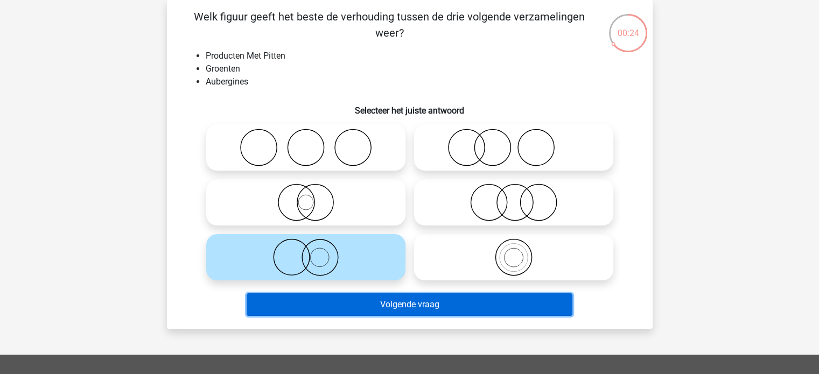
click at [416, 305] on button "Volgende vraag" at bounding box center [410, 304] width 326 height 23
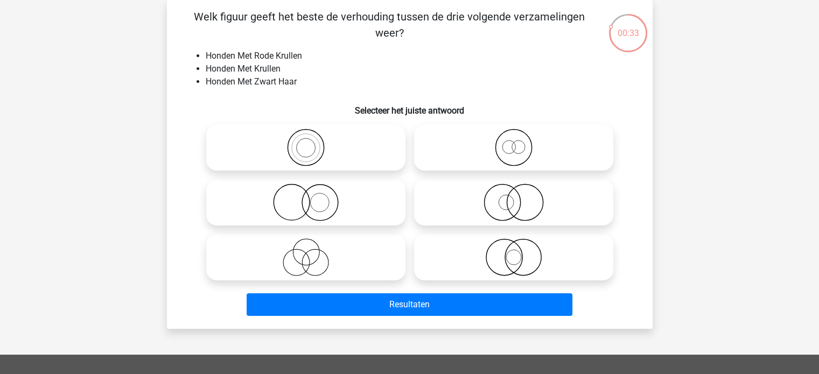
click at [393, 192] on icon at bounding box center [305, 203] width 191 height 38
click at [313, 192] on input "radio" at bounding box center [309, 193] width 7 height 7
radio input "true"
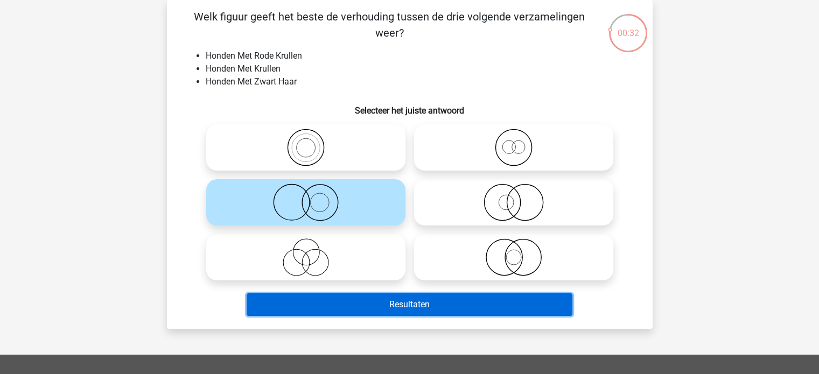
click at [420, 309] on button "Resultaten" at bounding box center [410, 304] width 326 height 23
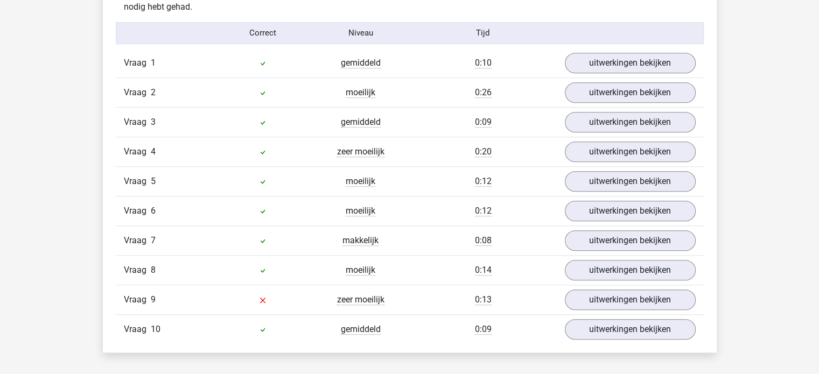
scroll to position [880, 0]
click at [584, 289] on link "uitwerkingen bekijken" at bounding box center [629, 301] width 150 height 24
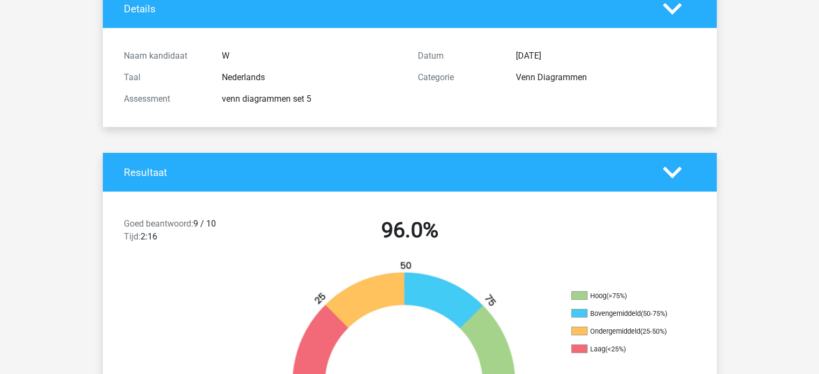
scroll to position [0, 0]
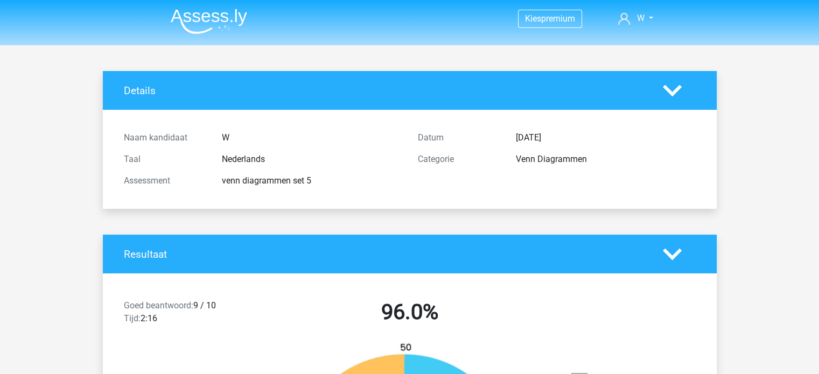
click at [236, 24] on img at bounding box center [209, 21] width 76 height 25
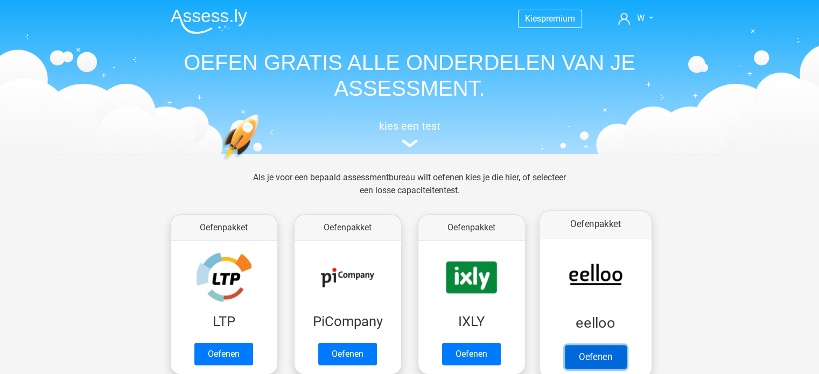
click at [596, 345] on link "Oefenen" at bounding box center [594, 357] width 61 height 24
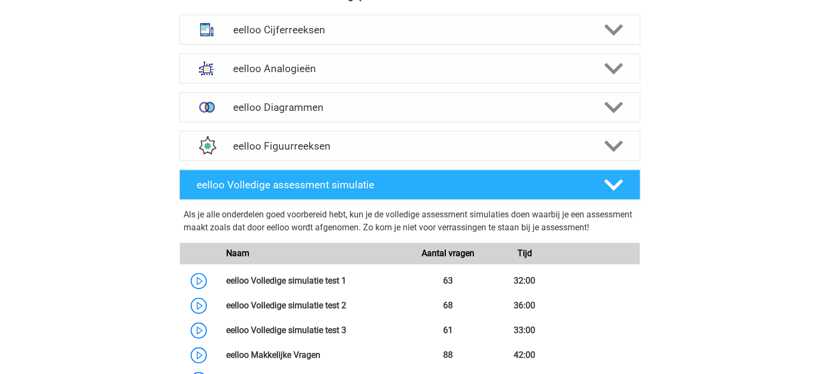
scroll to position [678, 0]
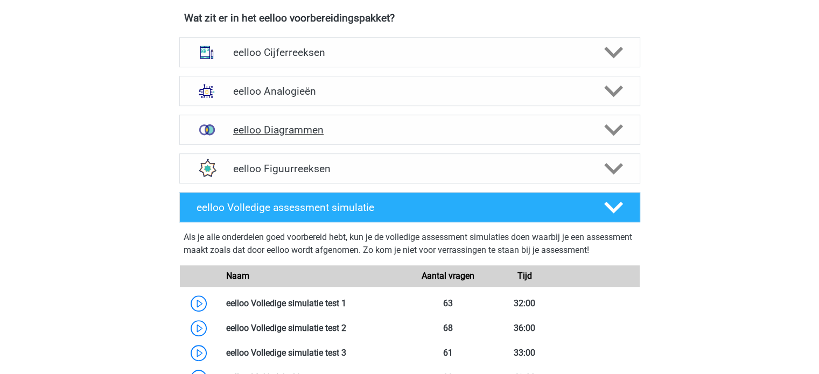
click at [539, 142] on div "eelloo Diagrammen" at bounding box center [409, 130] width 461 height 30
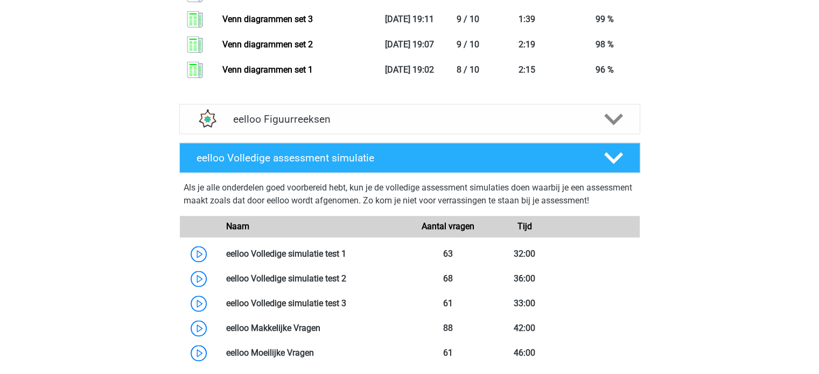
scroll to position [1300, 0]
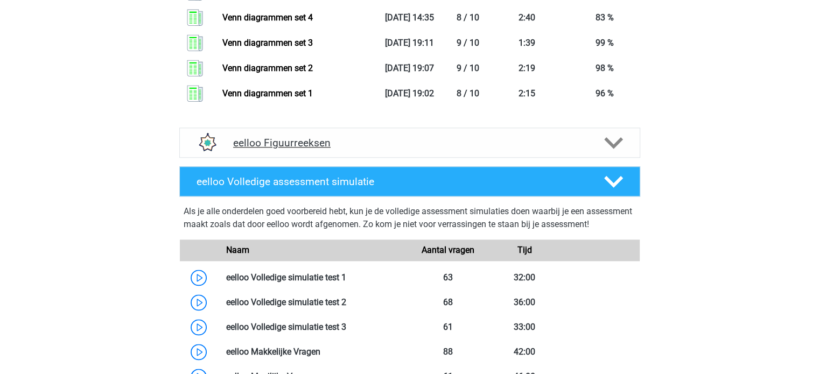
click at [540, 158] on div "eelloo Figuurreeksen" at bounding box center [409, 143] width 461 height 30
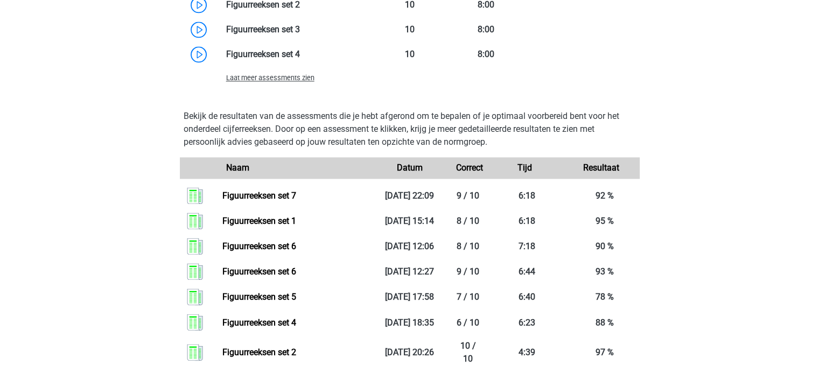
scroll to position [1744, 0]
click at [309, 82] on span "Laat meer assessments zien" at bounding box center [270, 78] width 88 height 8
